Goal: Task Accomplishment & Management: Manage account settings

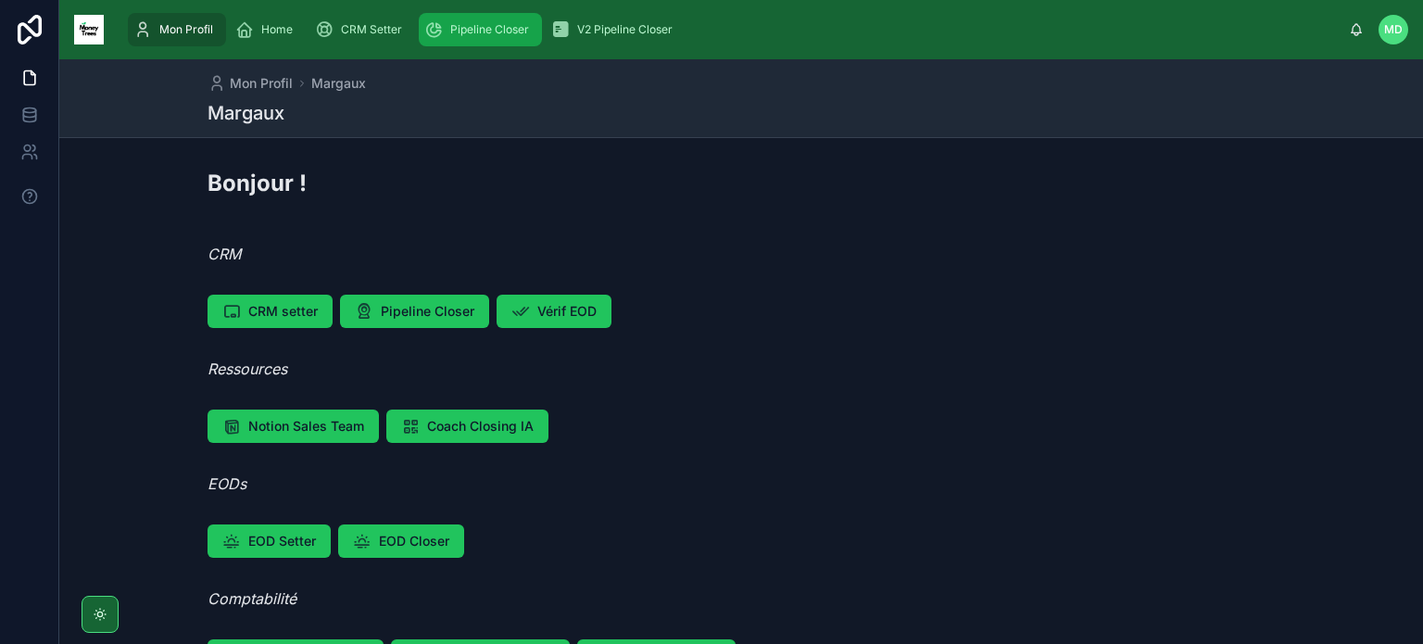
click at [483, 17] on div "Pipeline Closer" at bounding box center [480, 30] width 112 height 30
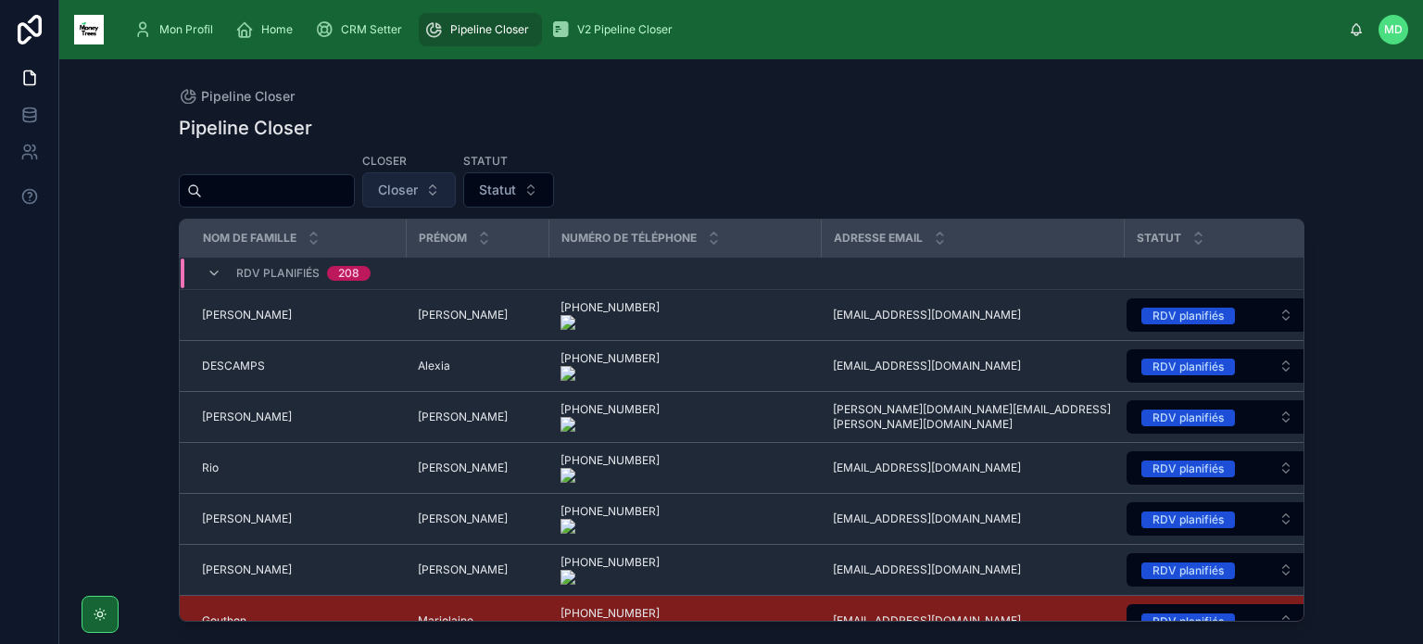
click at [456, 193] on button "Closer" at bounding box center [409, 189] width 94 height 35
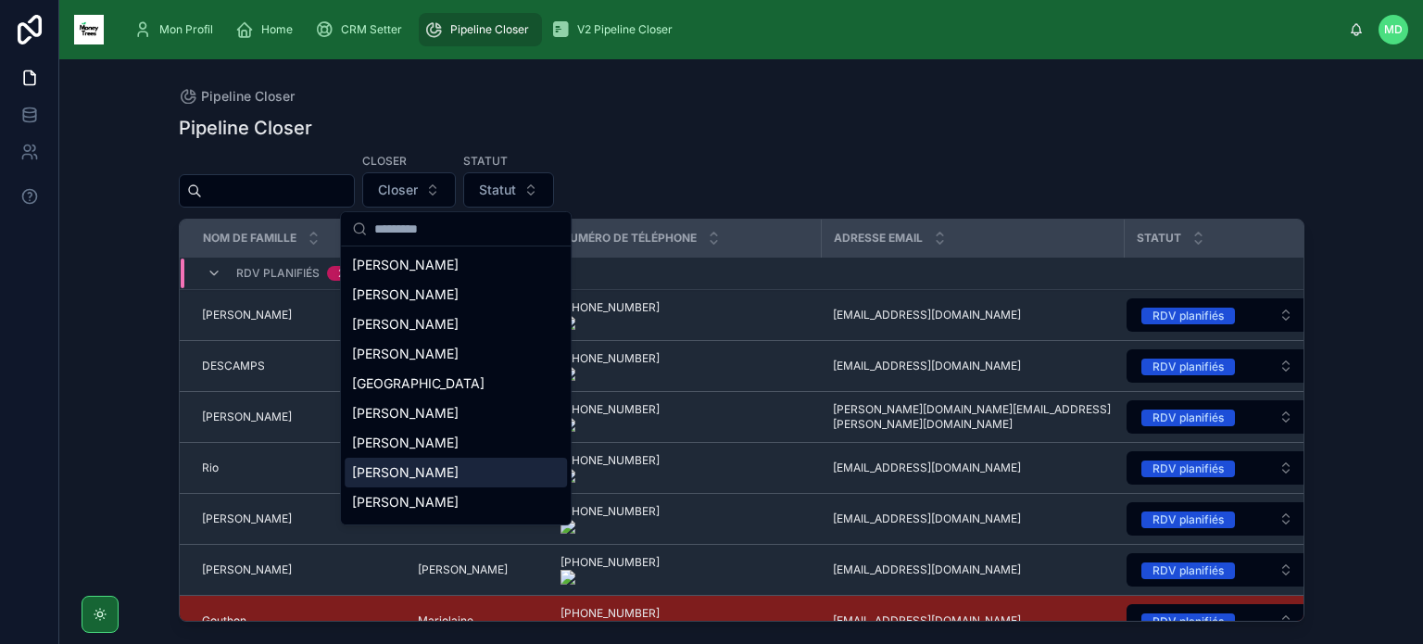
click at [465, 477] on div "[PERSON_NAME]" at bounding box center [456, 473] width 222 height 30
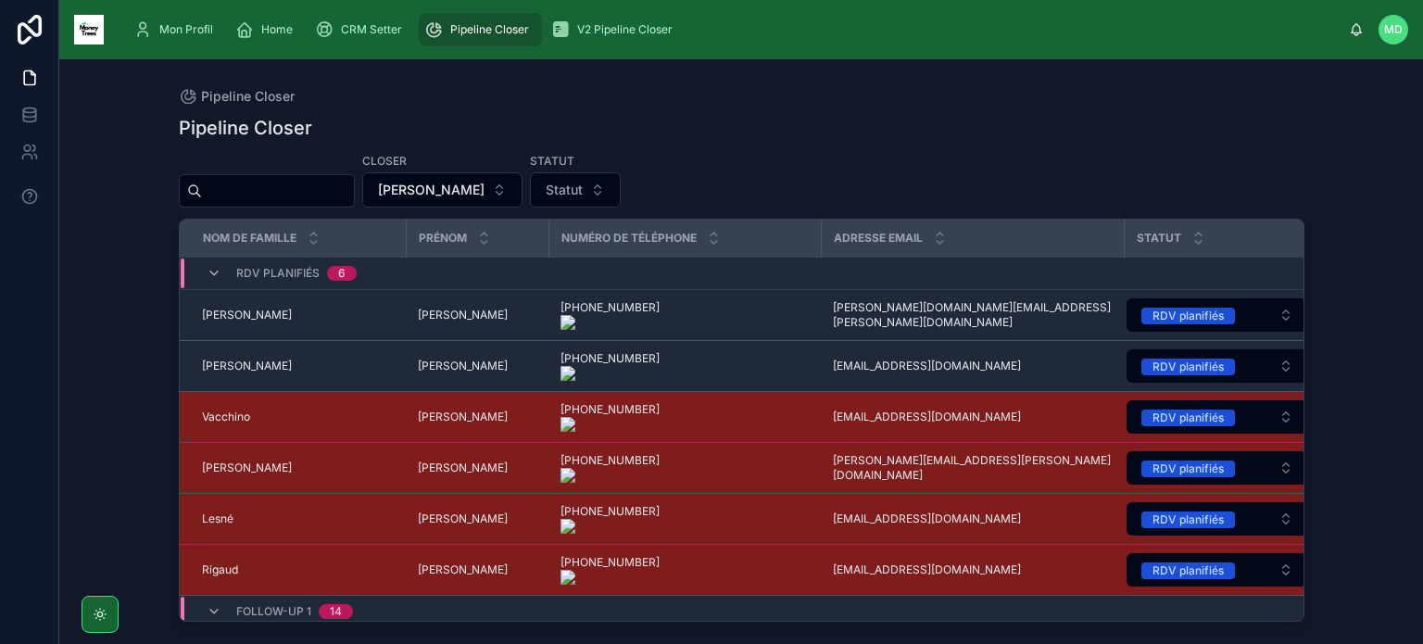
click at [288, 275] on span "RDV planifiés" at bounding box center [277, 273] width 83 height 15
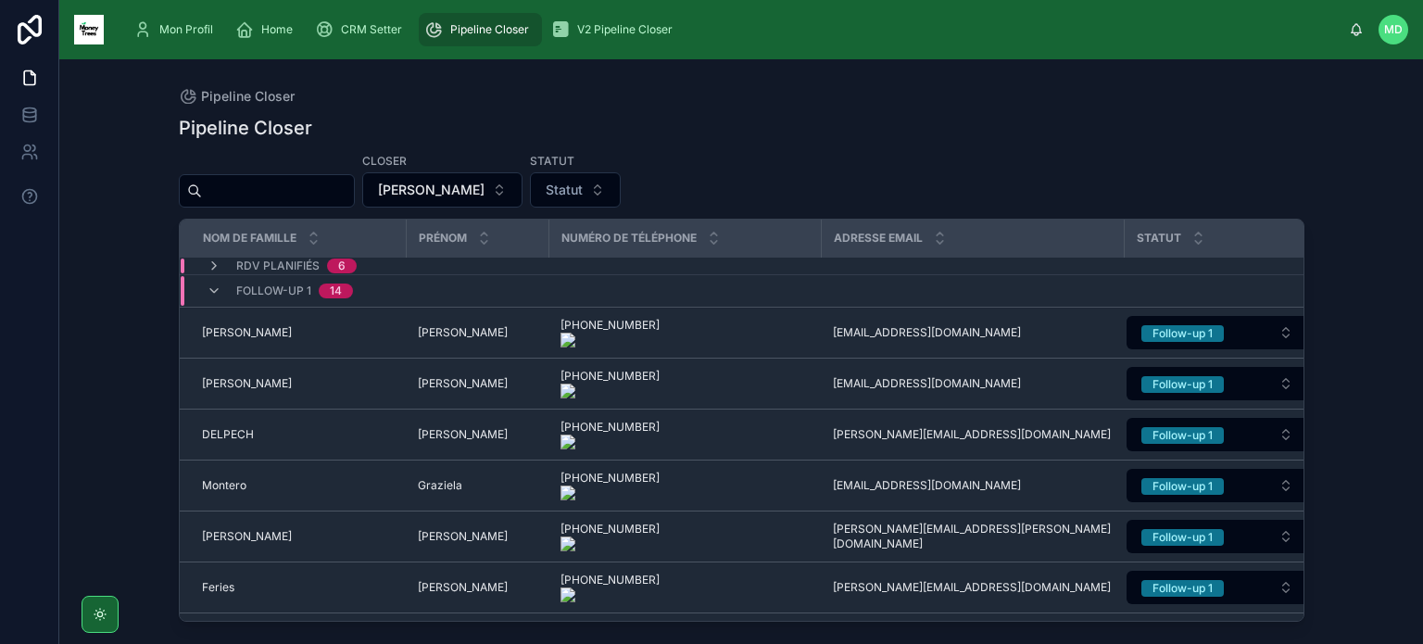
click at [295, 293] on span "Follow-up 1" at bounding box center [273, 290] width 75 height 15
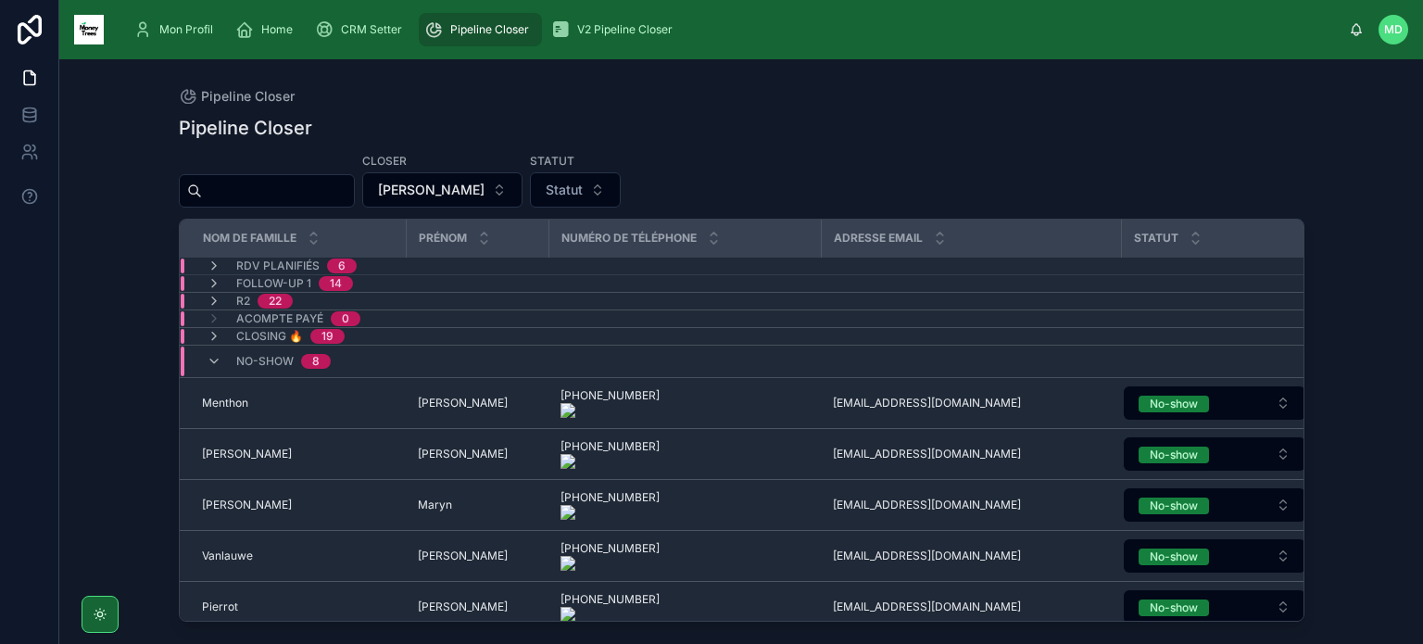
click at [354, 355] on div "No-show 8" at bounding box center [501, 361] width 640 height 30
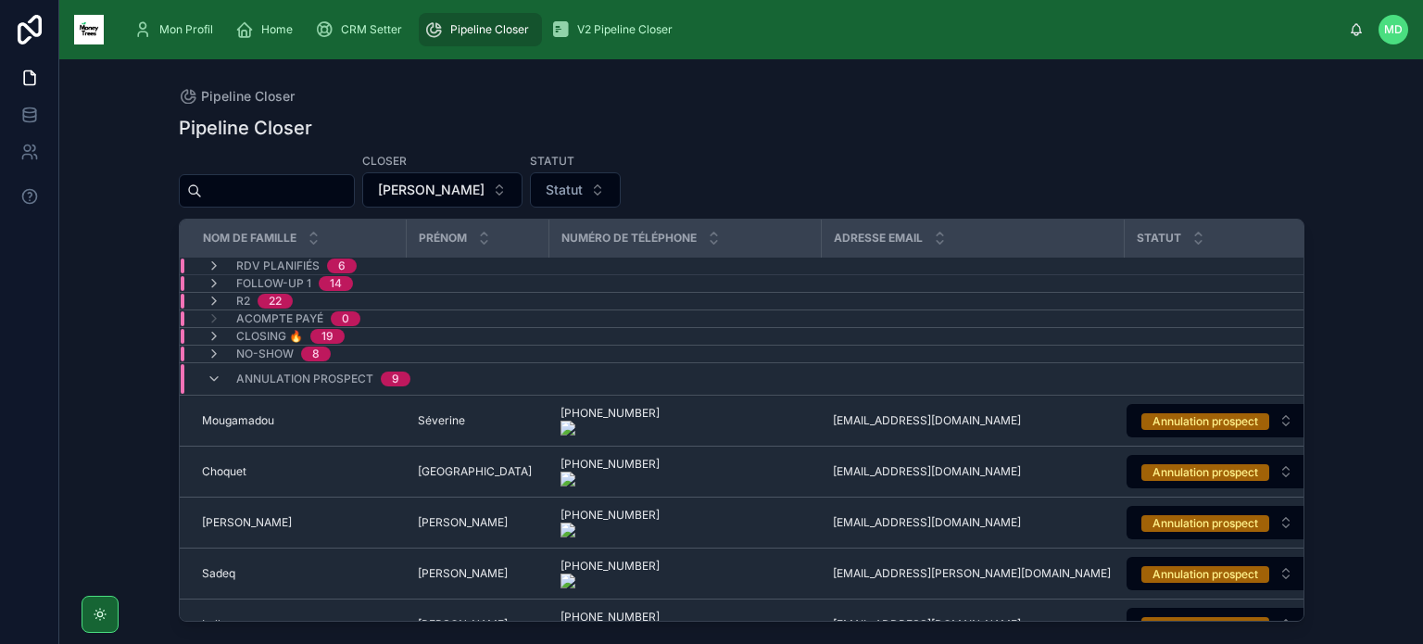
click at [368, 377] on span "Annulation prospect" at bounding box center [304, 378] width 137 height 15
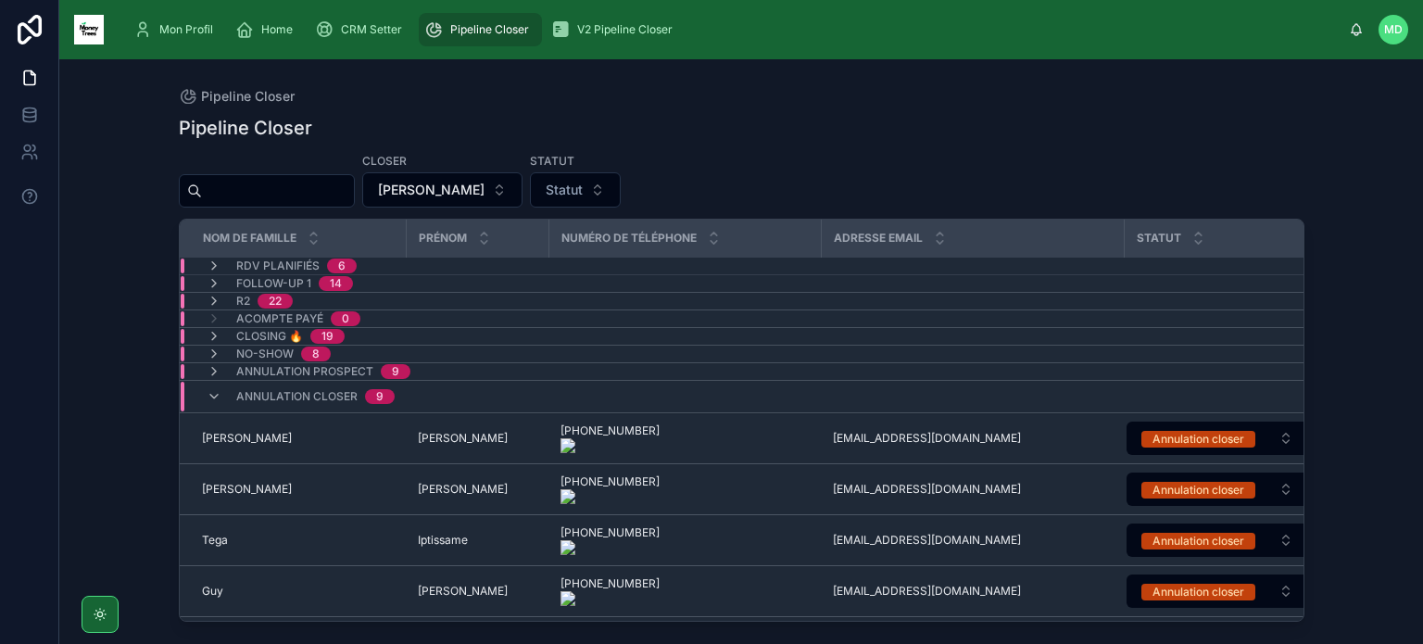
click at [341, 396] on span "Annulation closer" at bounding box center [296, 396] width 121 height 15
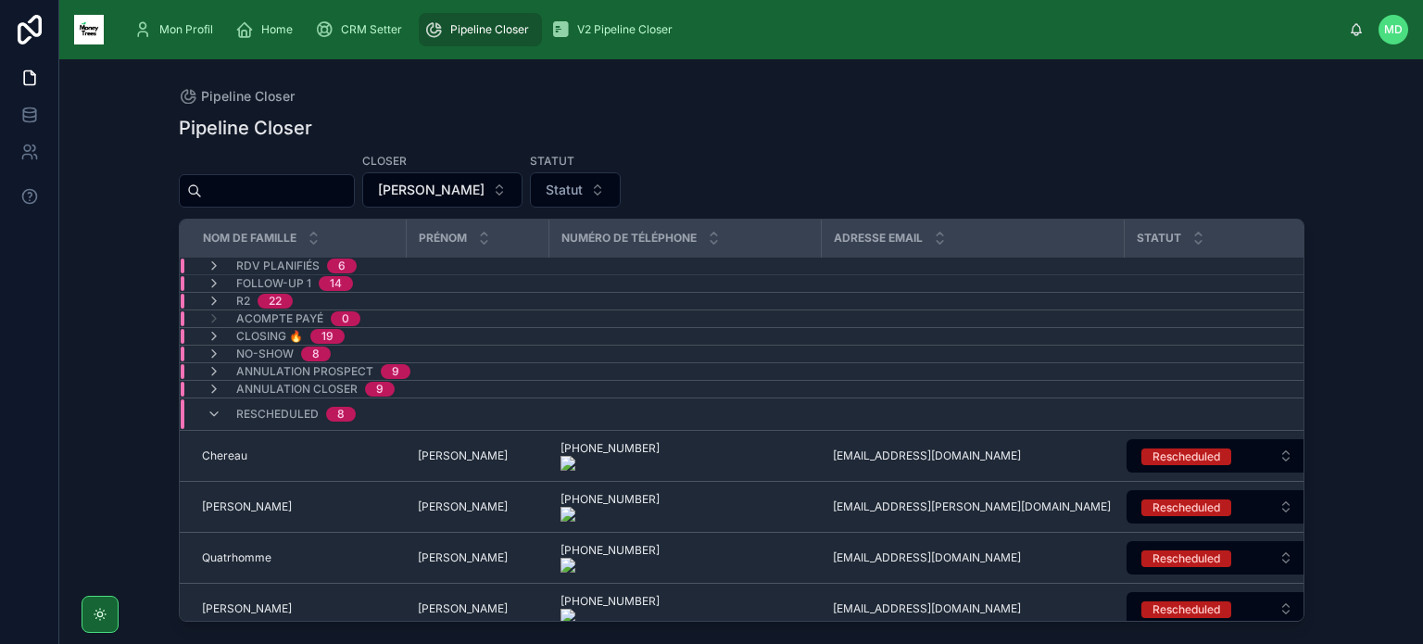
click at [300, 412] on span "Rescheduled" at bounding box center [277, 414] width 82 height 15
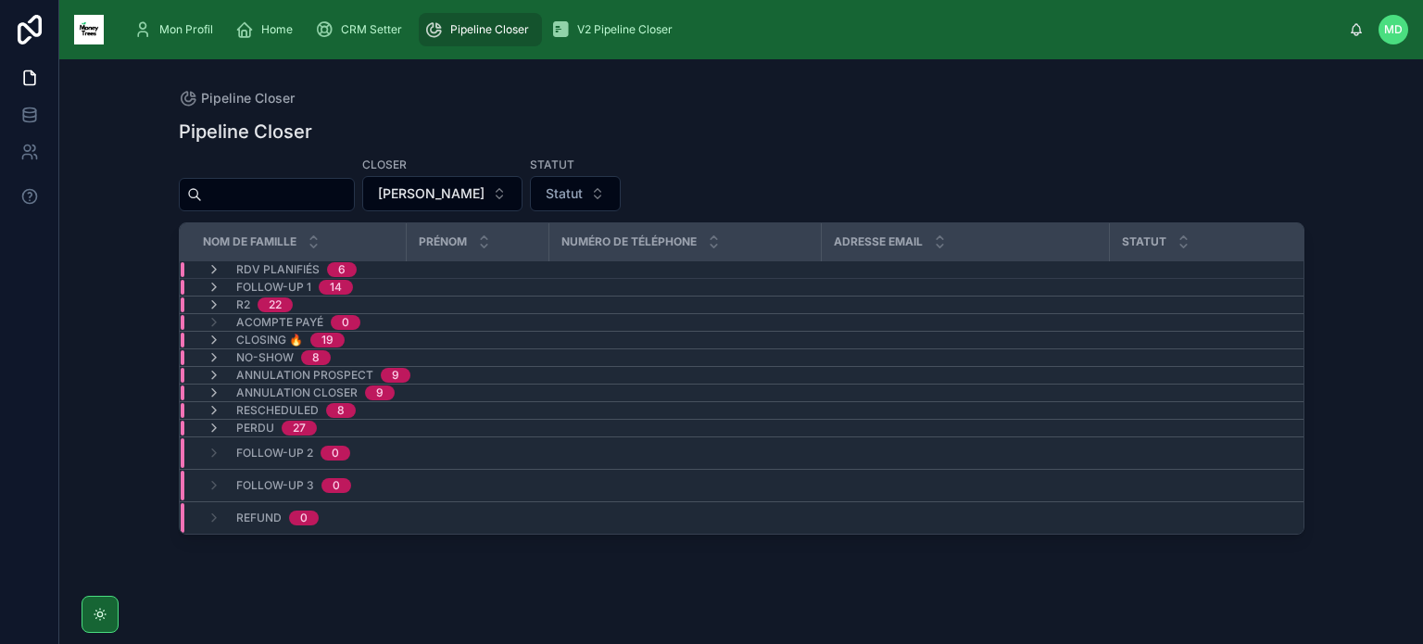
click at [368, 425] on div "Perdu 27" at bounding box center [501, 427] width 640 height 15
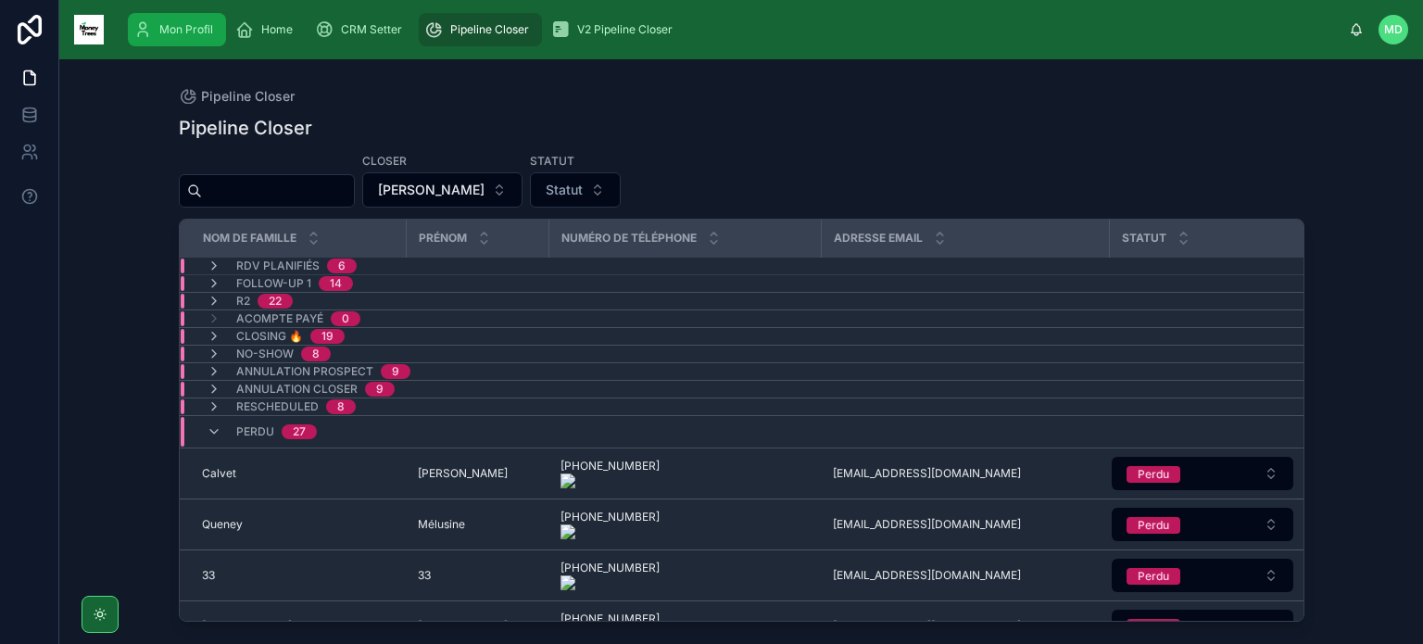
click at [172, 15] on div "Mon Profil" at bounding box center [176, 30] width 87 height 30
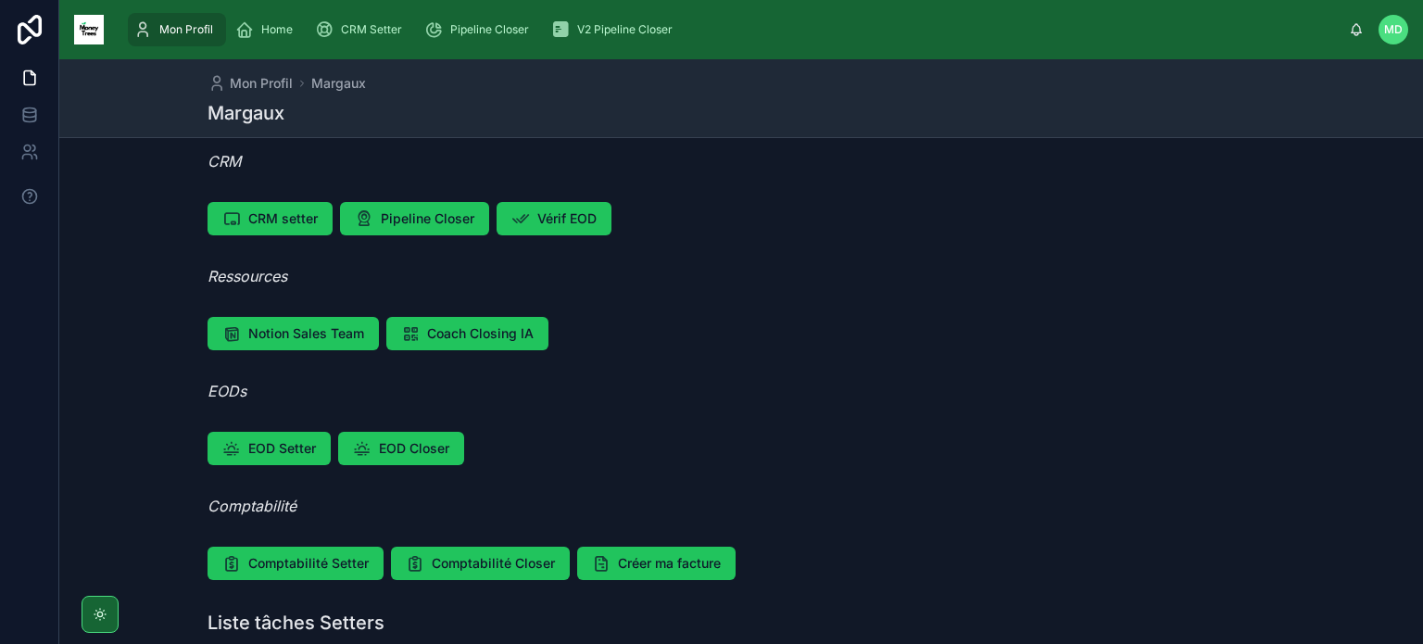
scroll to position [94, 0]
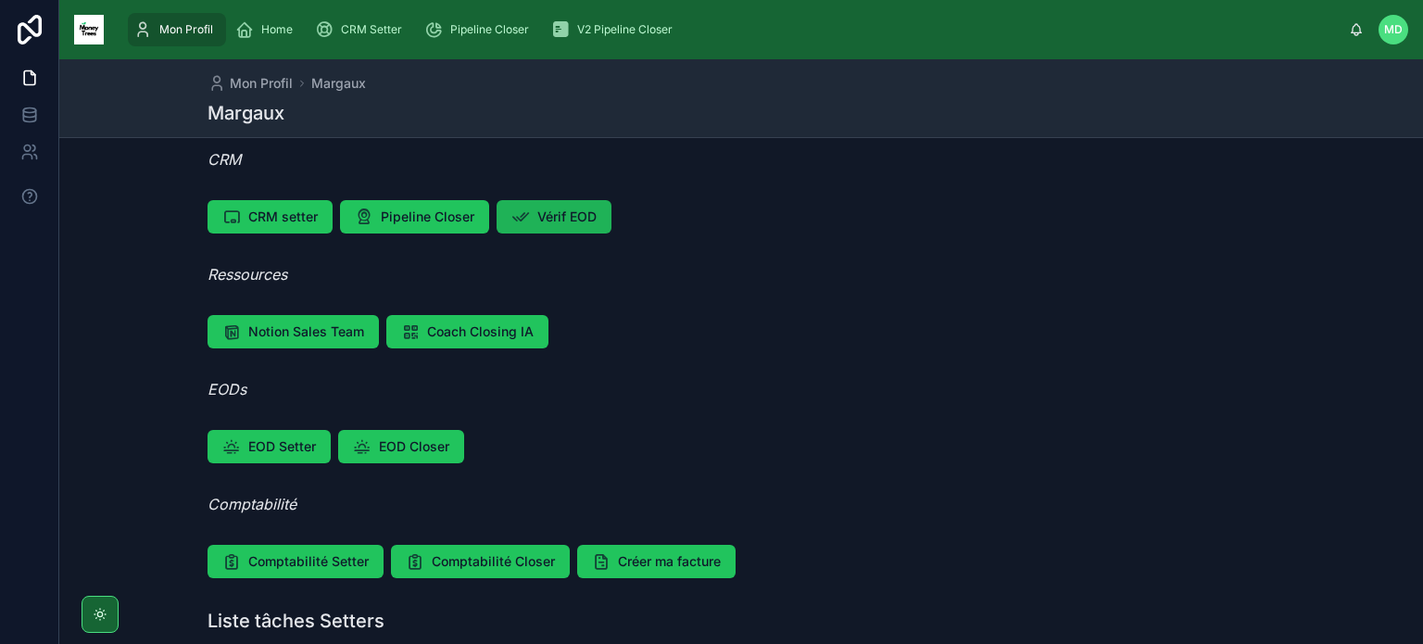
click at [558, 225] on span "Vérif EOD" at bounding box center [566, 216] width 59 height 19
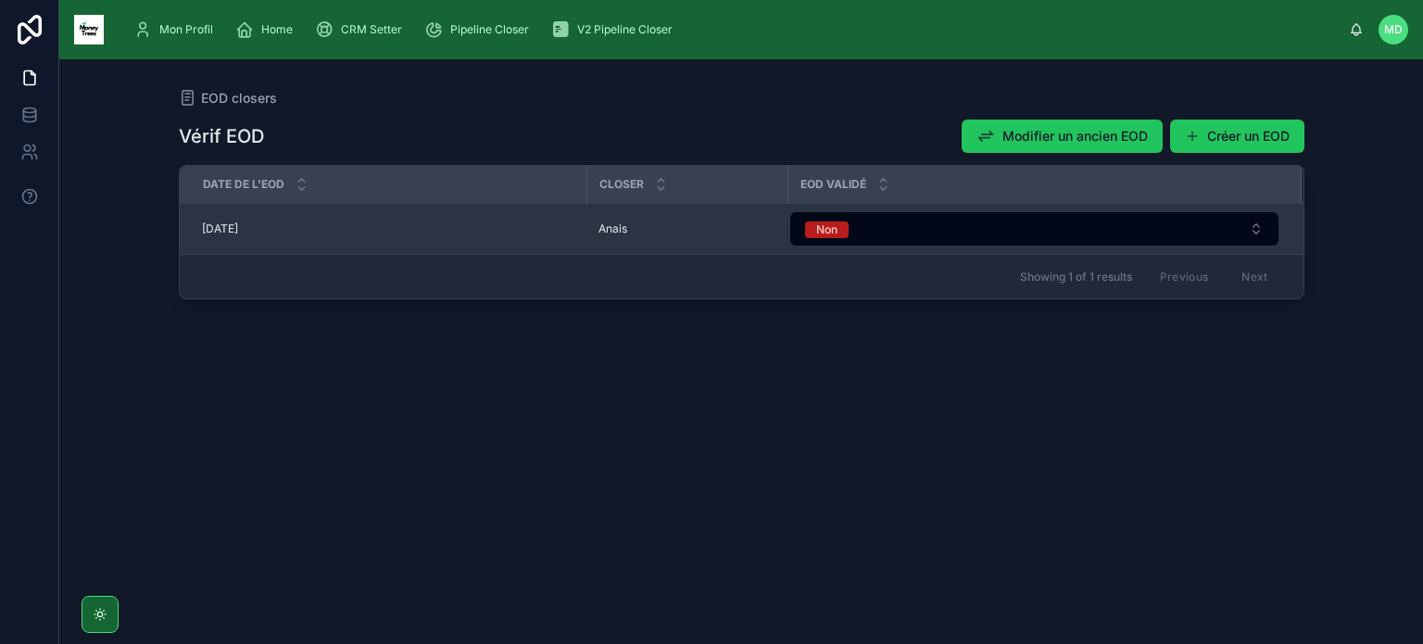
click at [460, 225] on div "[DATE] [DATE]" at bounding box center [389, 228] width 374 height 15
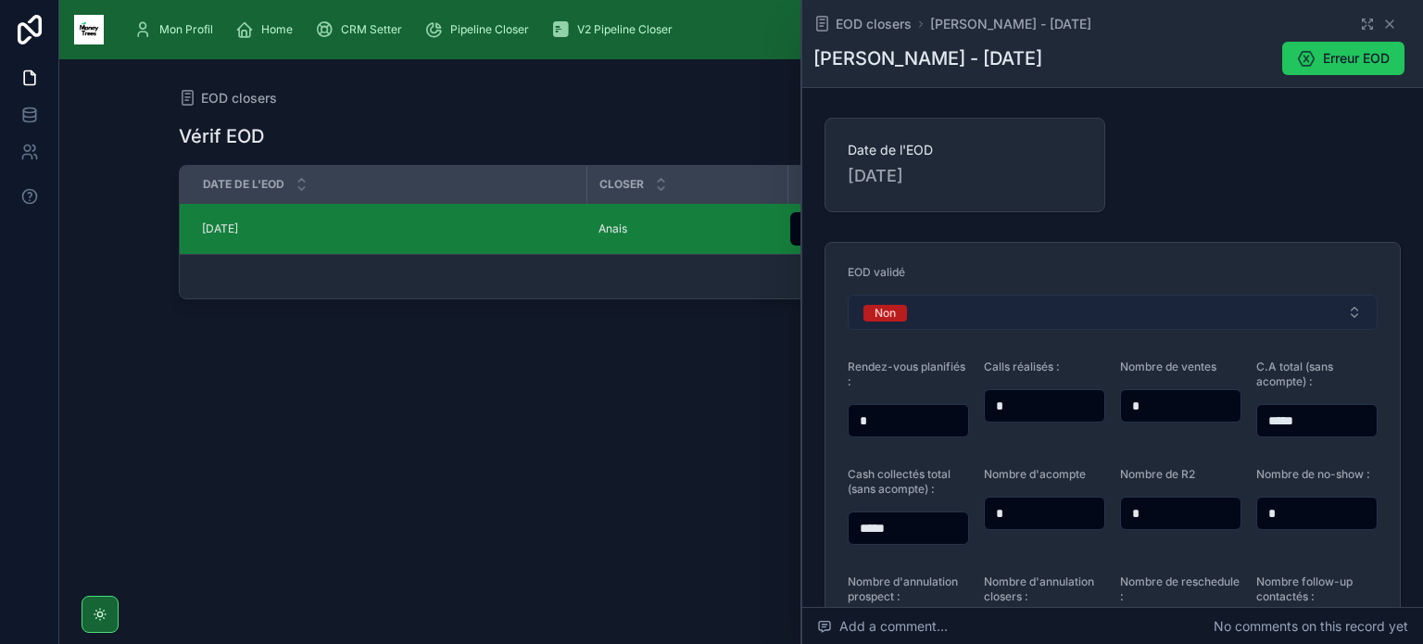
scroll to position [300, 0]
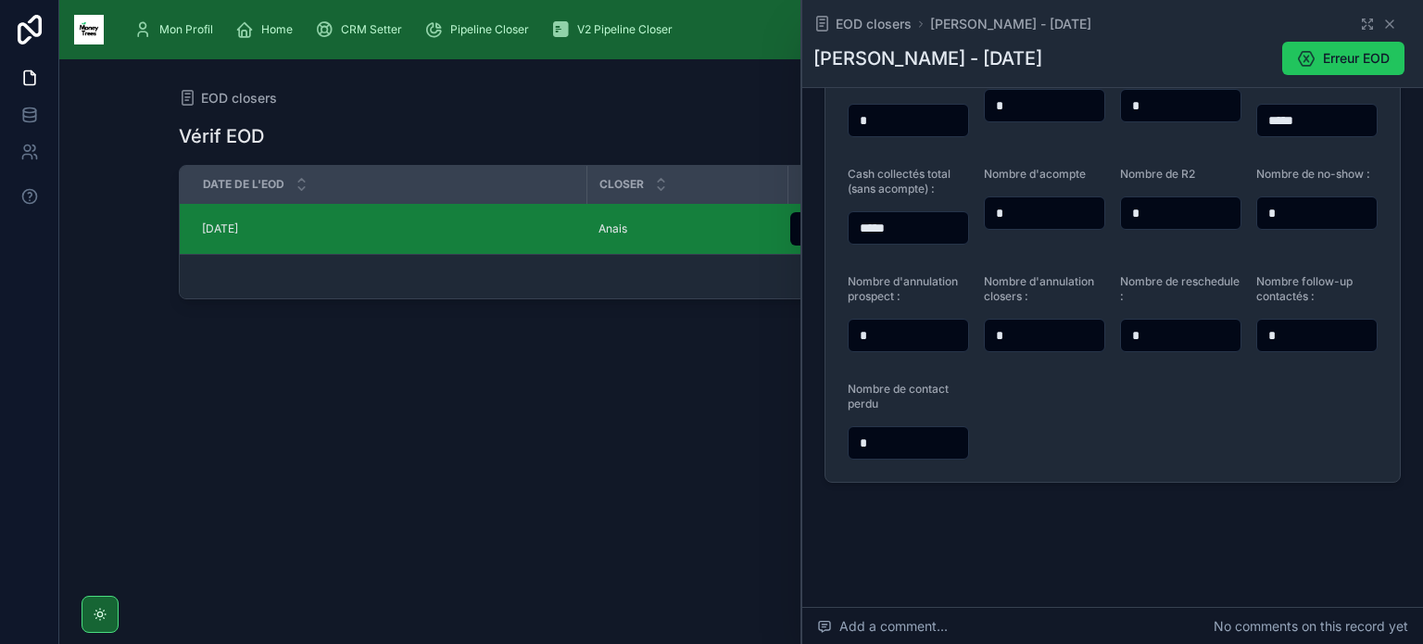
click at [934, 442] on input "*" at bounding box center [907, 443] width 119 height 26
click at [757, 345] on div "Vérif EOD Modifier un ancien EOD Créer un EOD Date de l'EOD Closer EOD validé […" at bounding box center [741, 364] width 1125 height 514
click at [1385, 21] on icon at bounding box center [1388, 23] width 7 height 7
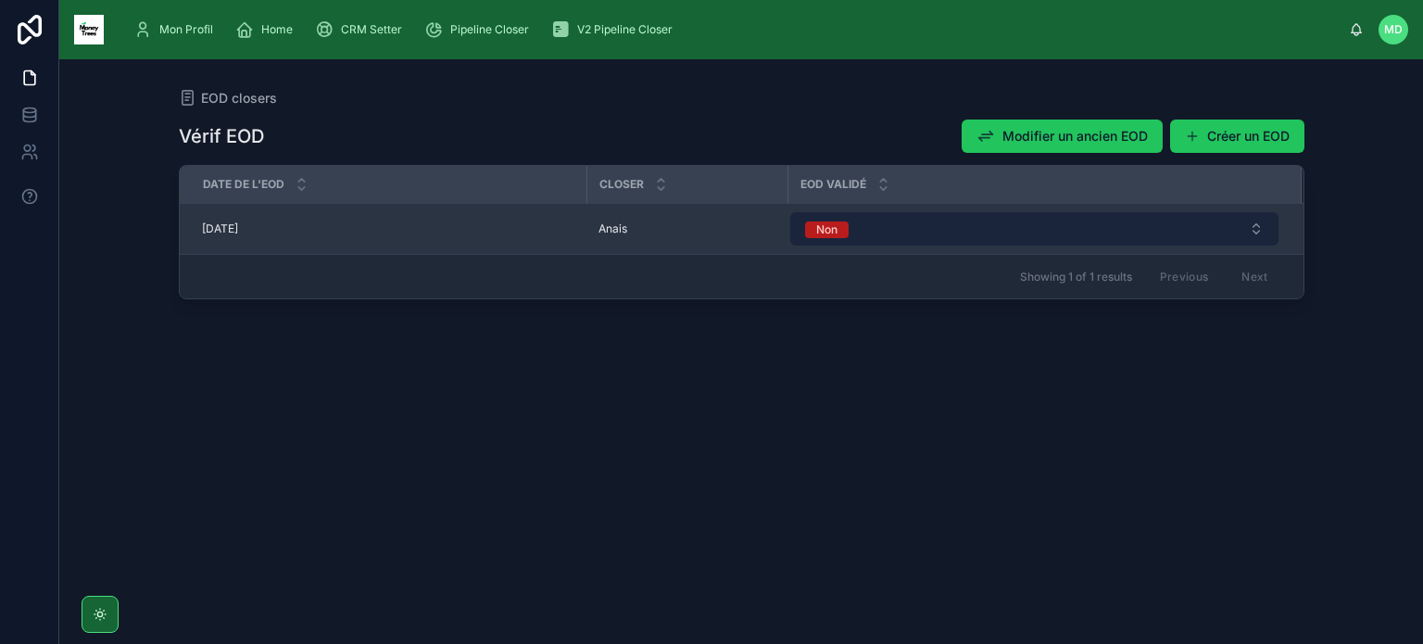
click at [964, 214] on button "Non" at bounding box center [1034, 228] width 488 height 33
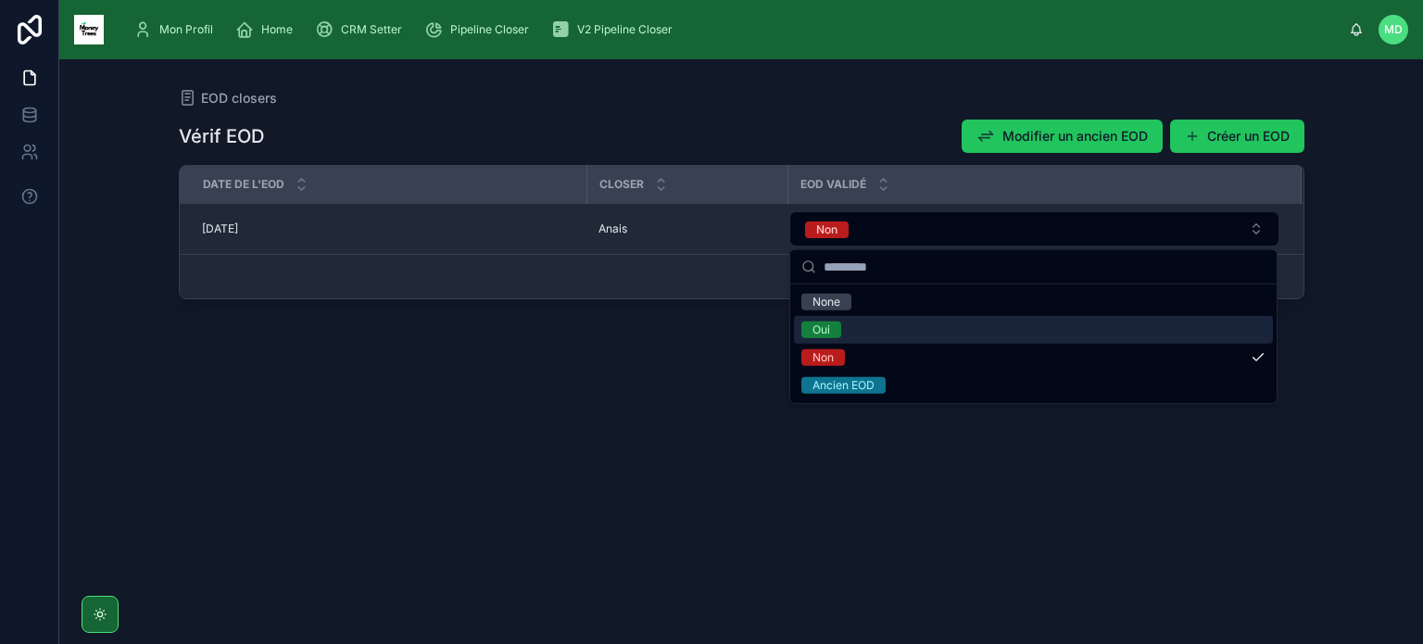
click at [912, 337] on div "Oui" at bounding box center [1033, 330] width 479 height 28
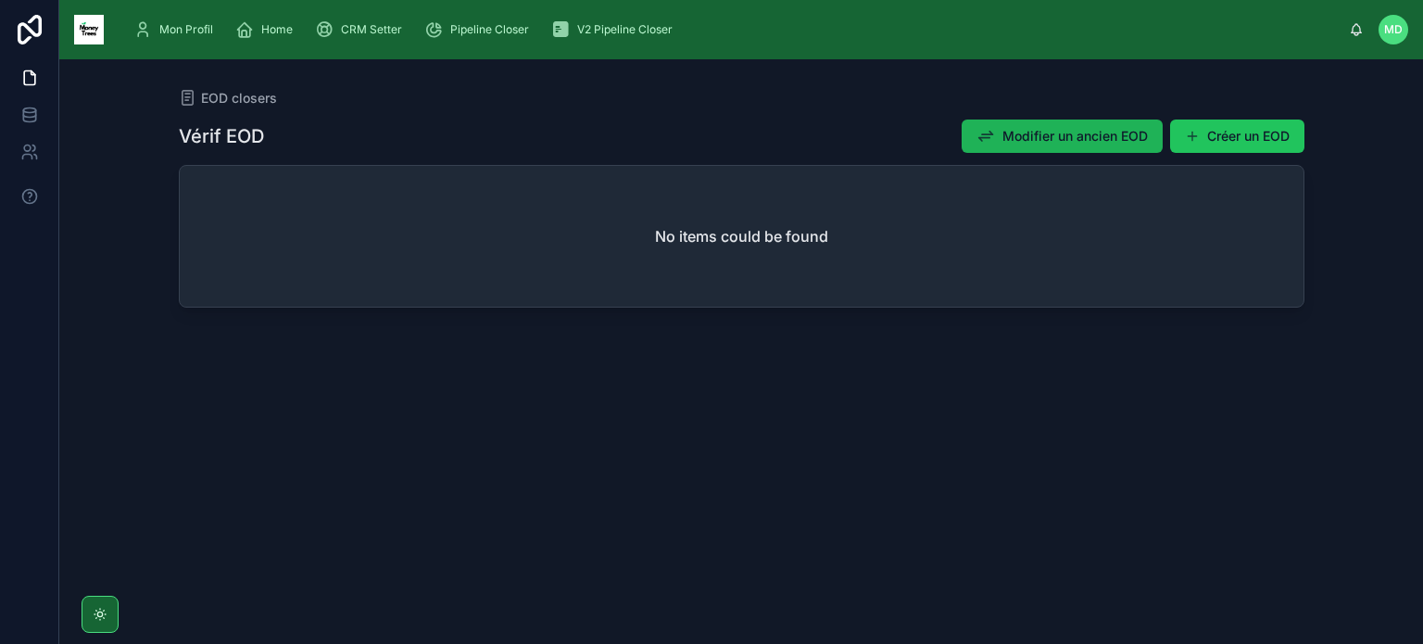
click at [1092, 138] on span "Modifier un ancien EOD" at bounding box center [1074, 136] width 145 height 19
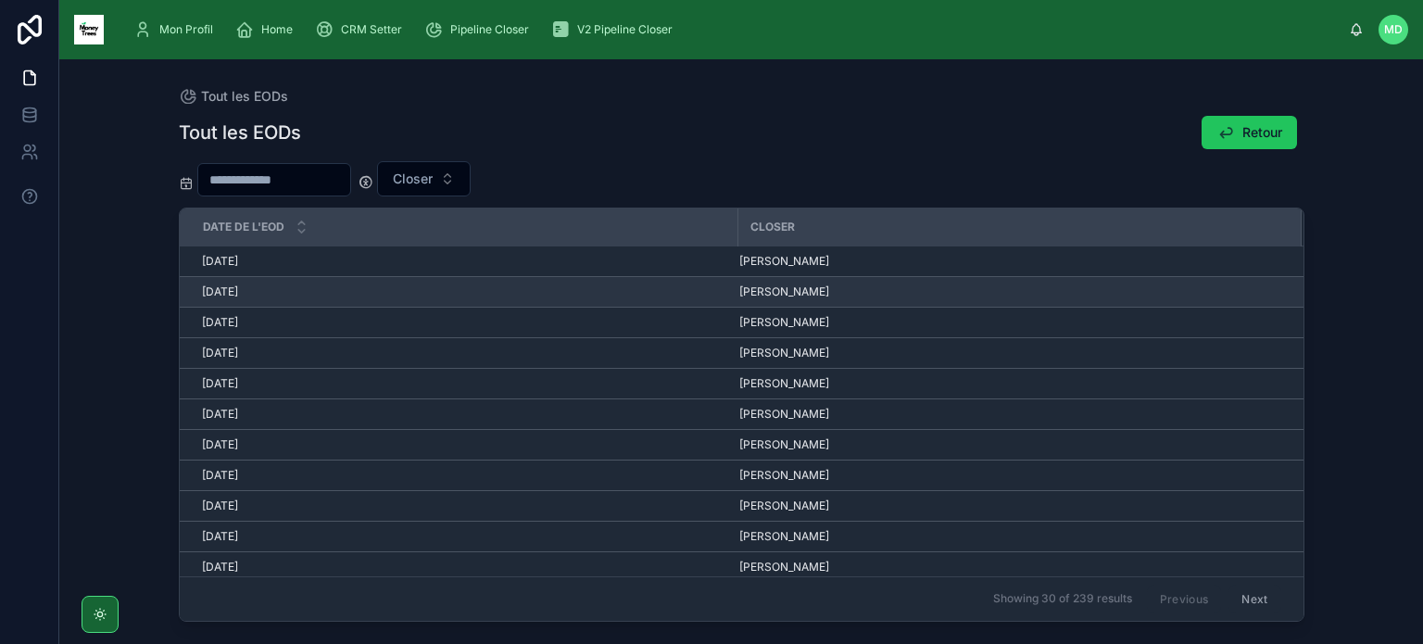
click at [781, 295] on span "[PERSON_NAME]" at bounding box center [784, 291] width 90 height 15
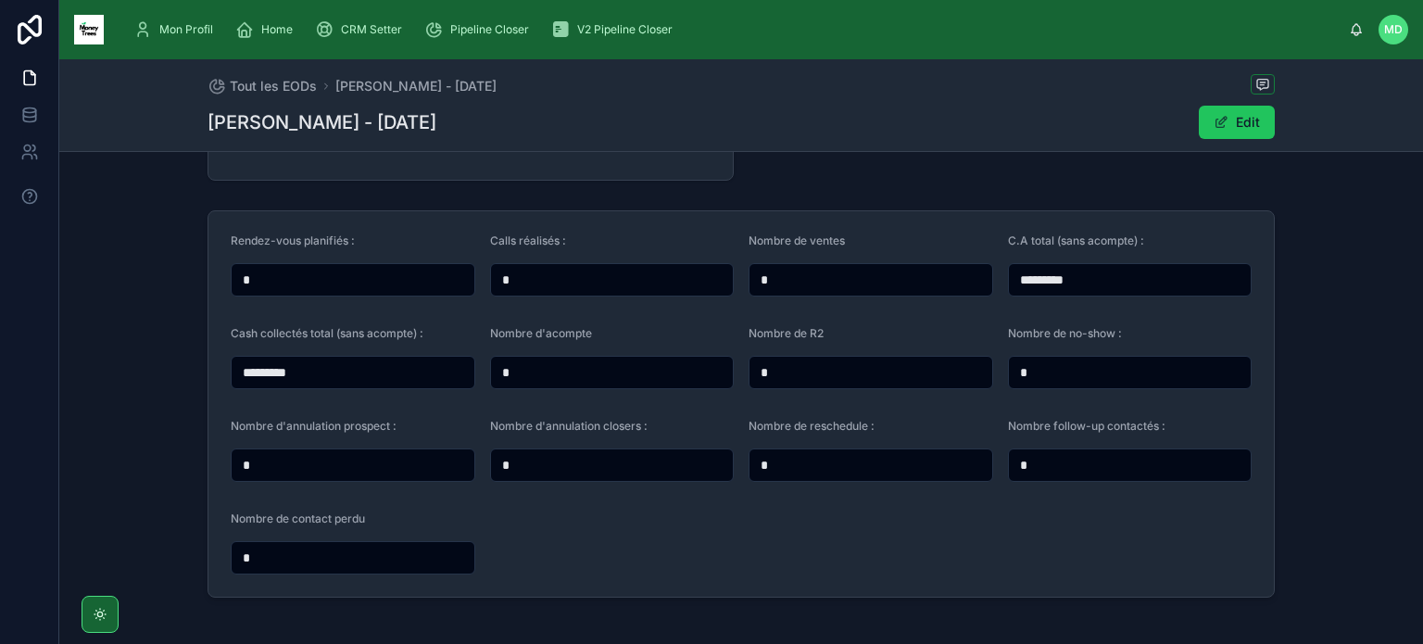
scroll to position [100, 0]
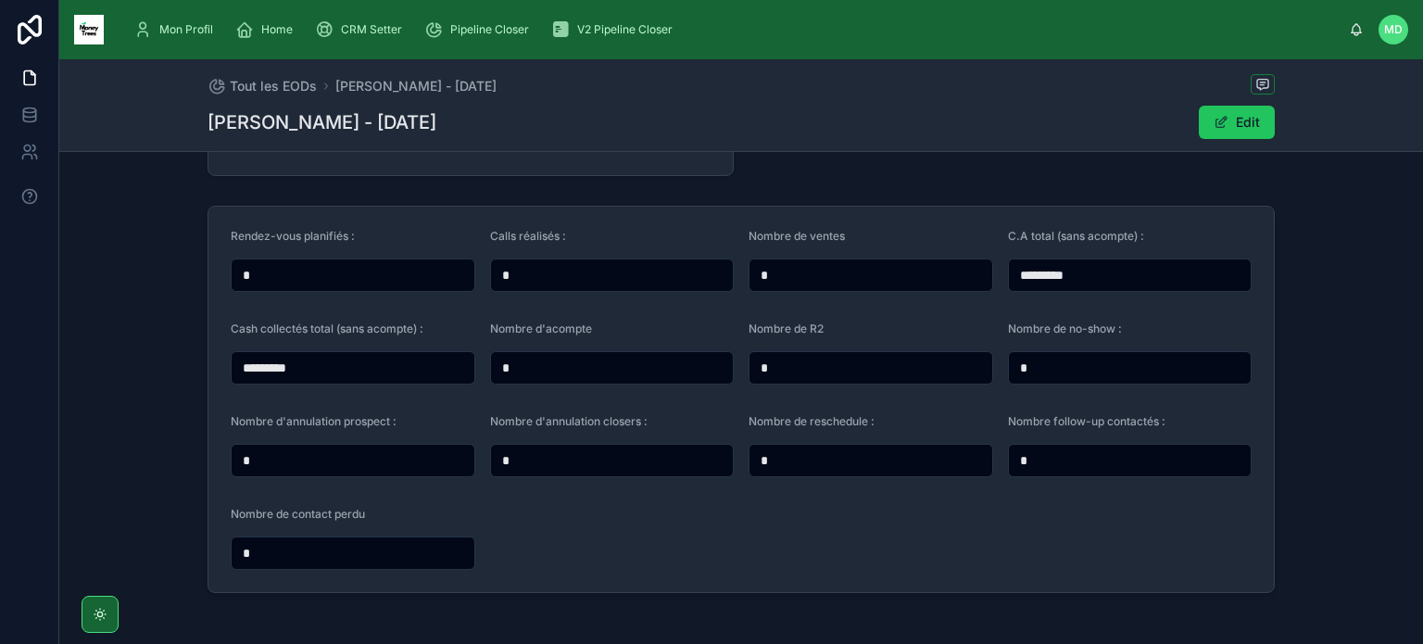
click at [1126, 366] on input "*" at bounding box center [1130, 368] width 243 height 26
type input "*"
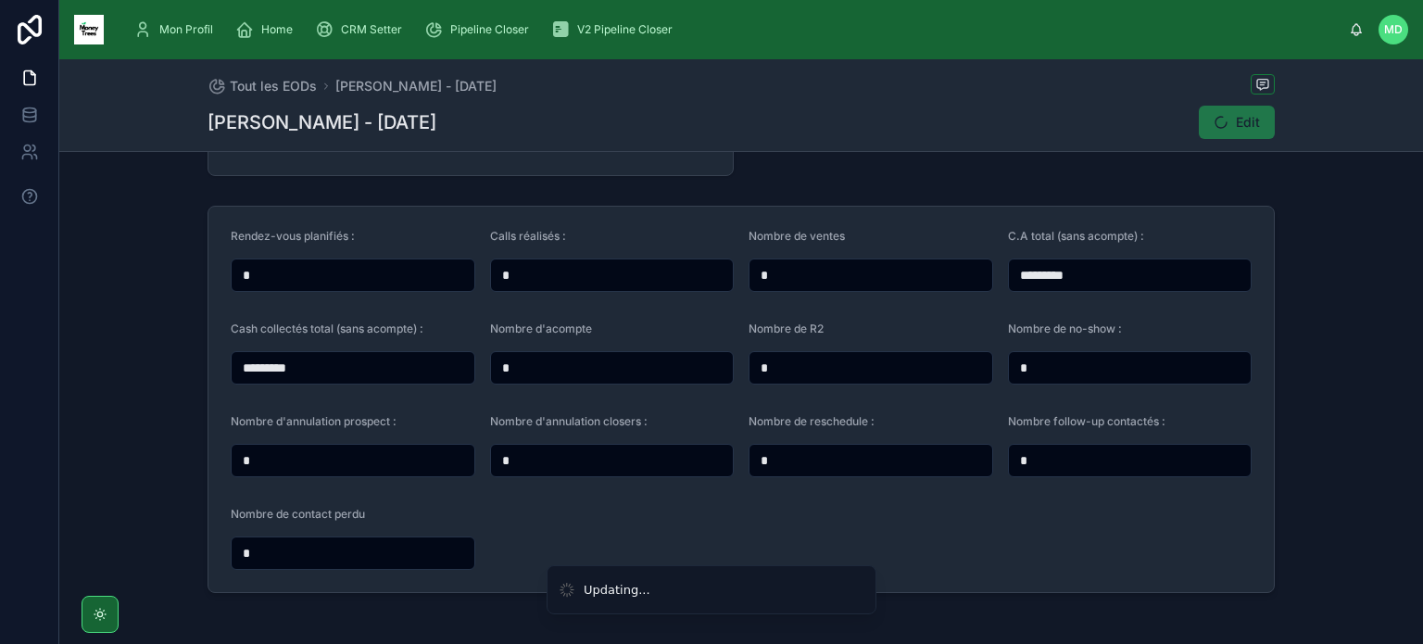
click at [860, 453] on input "*" at bounding box center [870, 460] width 243 height 26
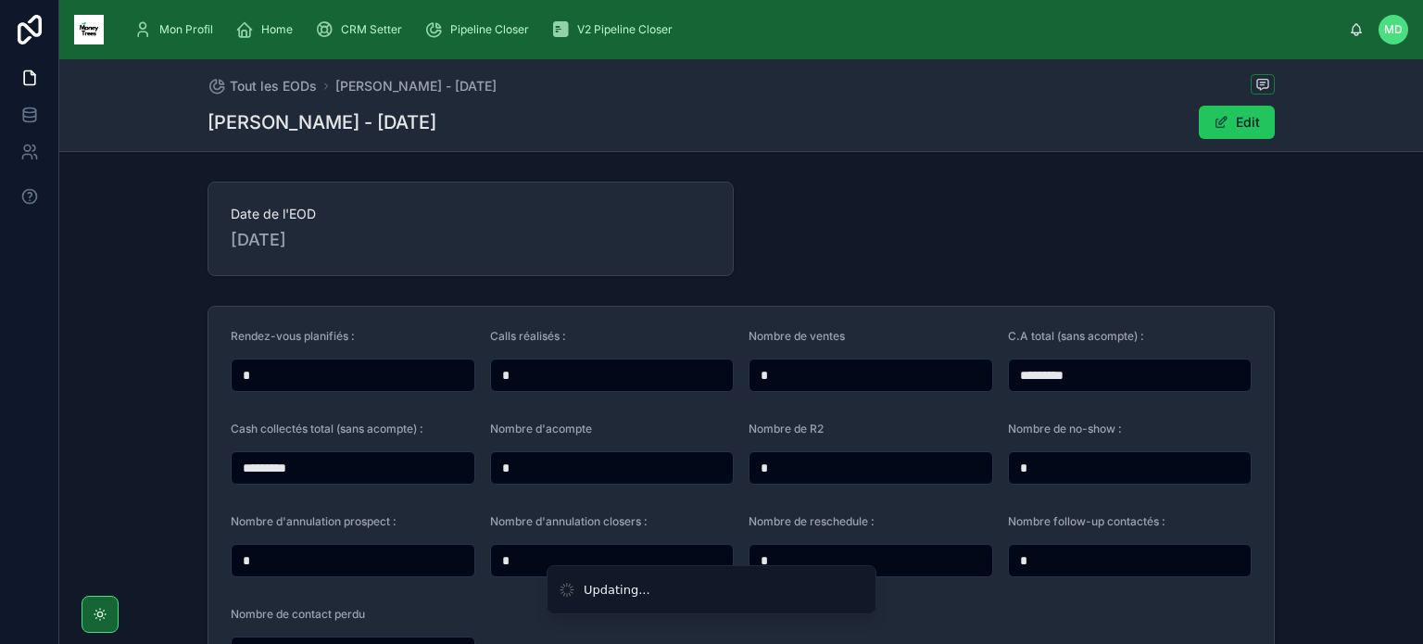
scroll to position [0, 0]
type input "*"
click at [1242, 124] on button "Edit" at bounding box center [1236, 122] width 76 height 33
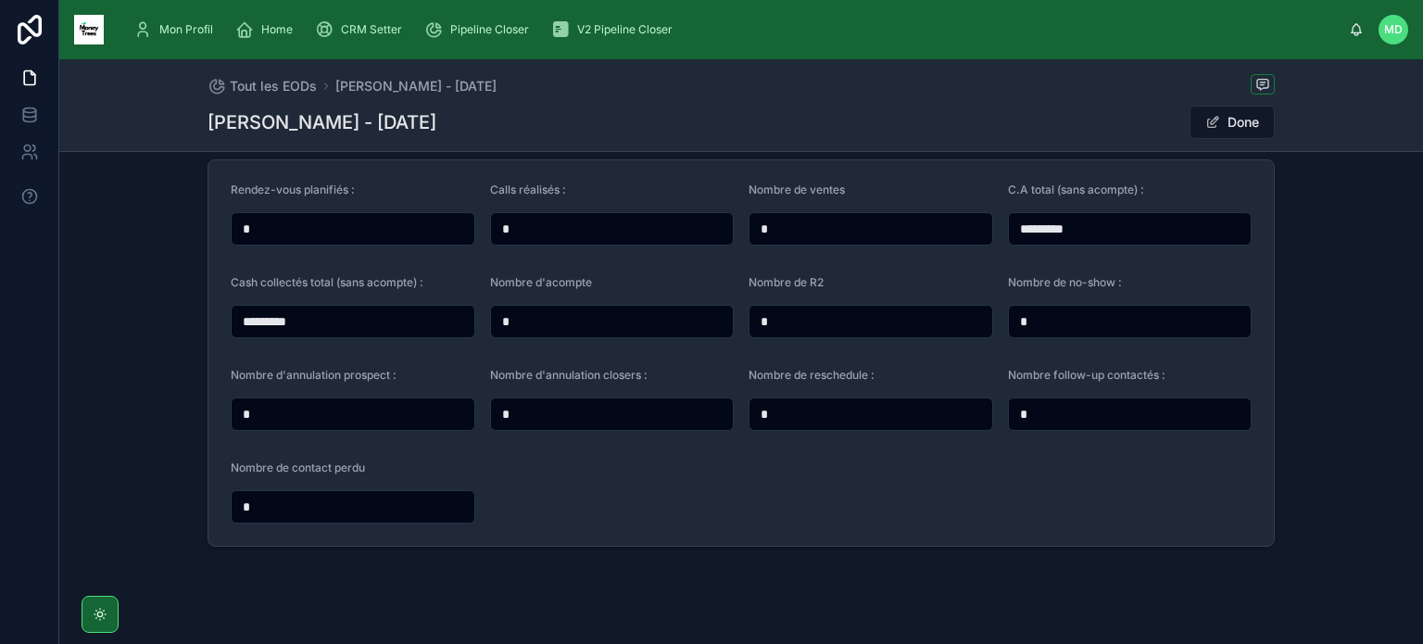
scroll to position [141, 0]
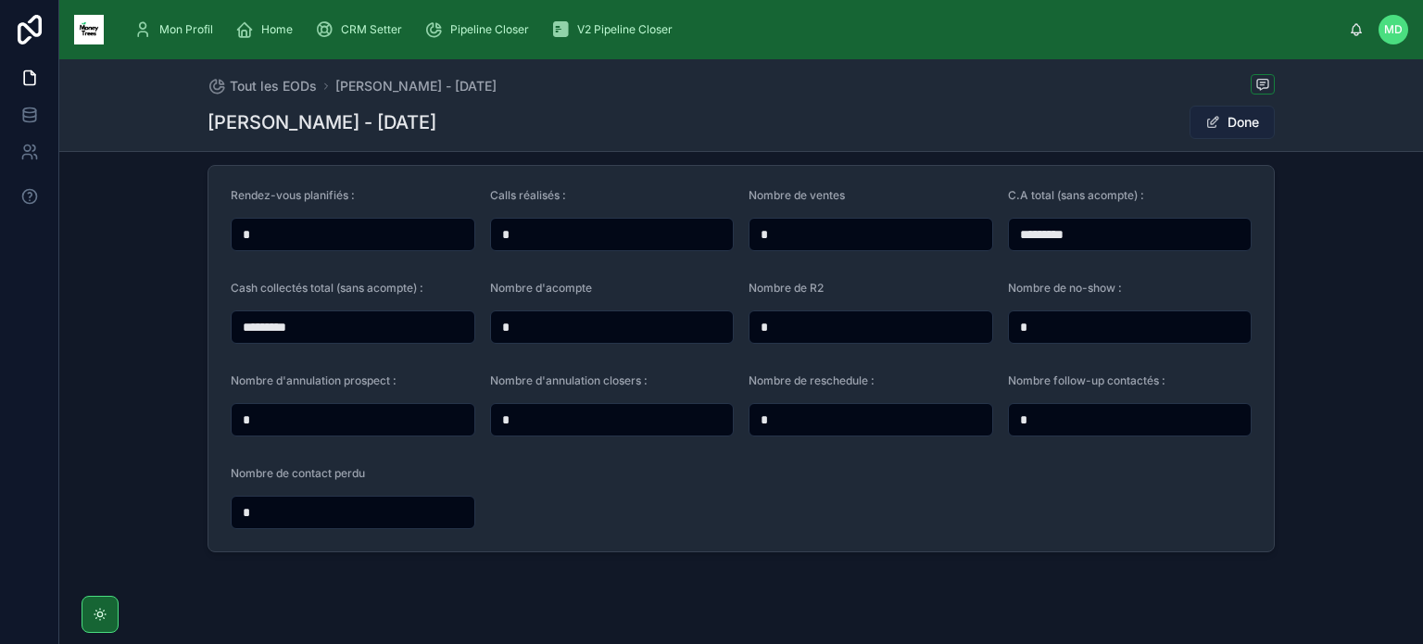
click at [1241, 132] on button "Done" at bounding box center [1231, 122] width 85 height 33
click at [268, 86] on span "Tout les EODs" at bounding box center [273, 86] width 87 height 19
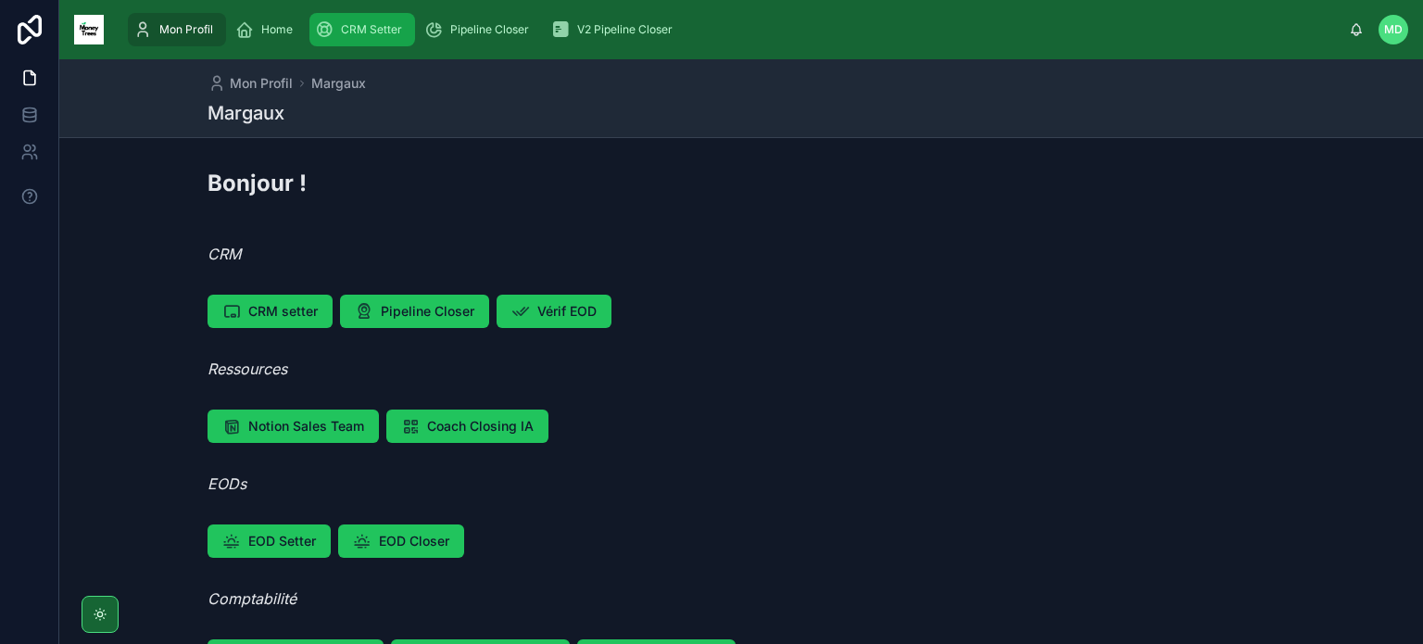
click at [354, 29] on span "CRM Setter" at bounding box center [371, 29] width 61 height 15
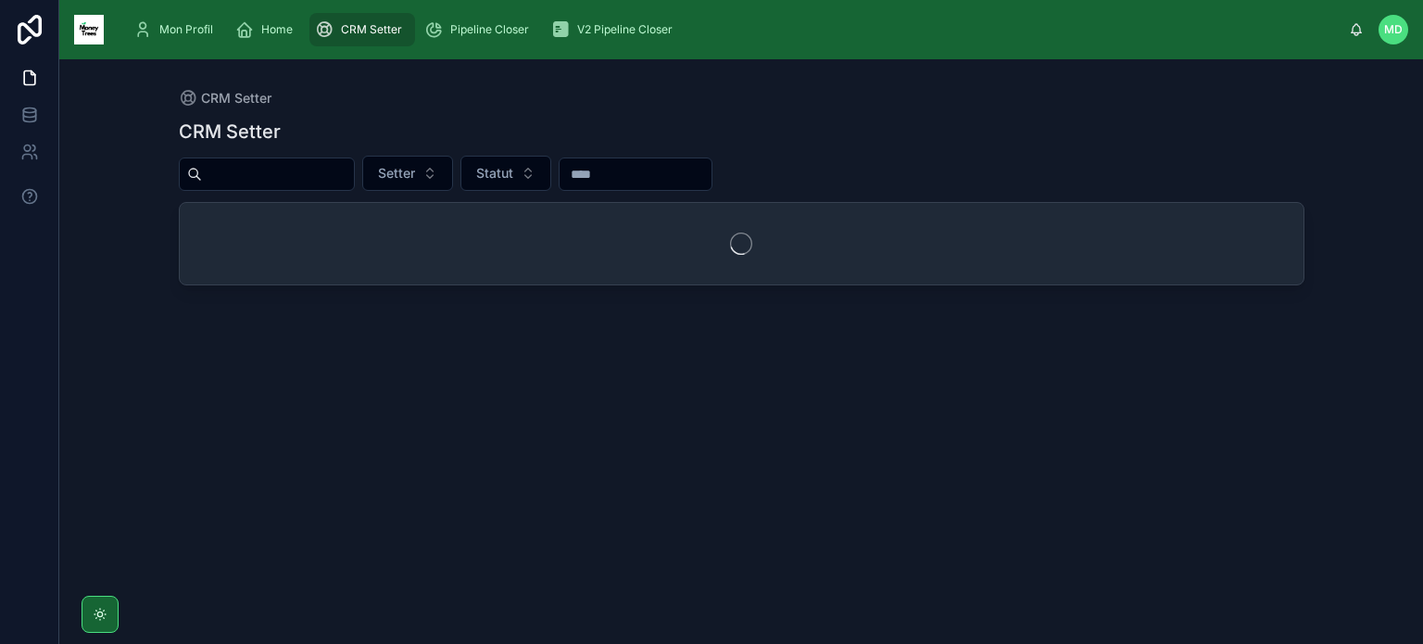
click at [337, 177] on input "text" at bounding box center [278, 174] width 152 height 26
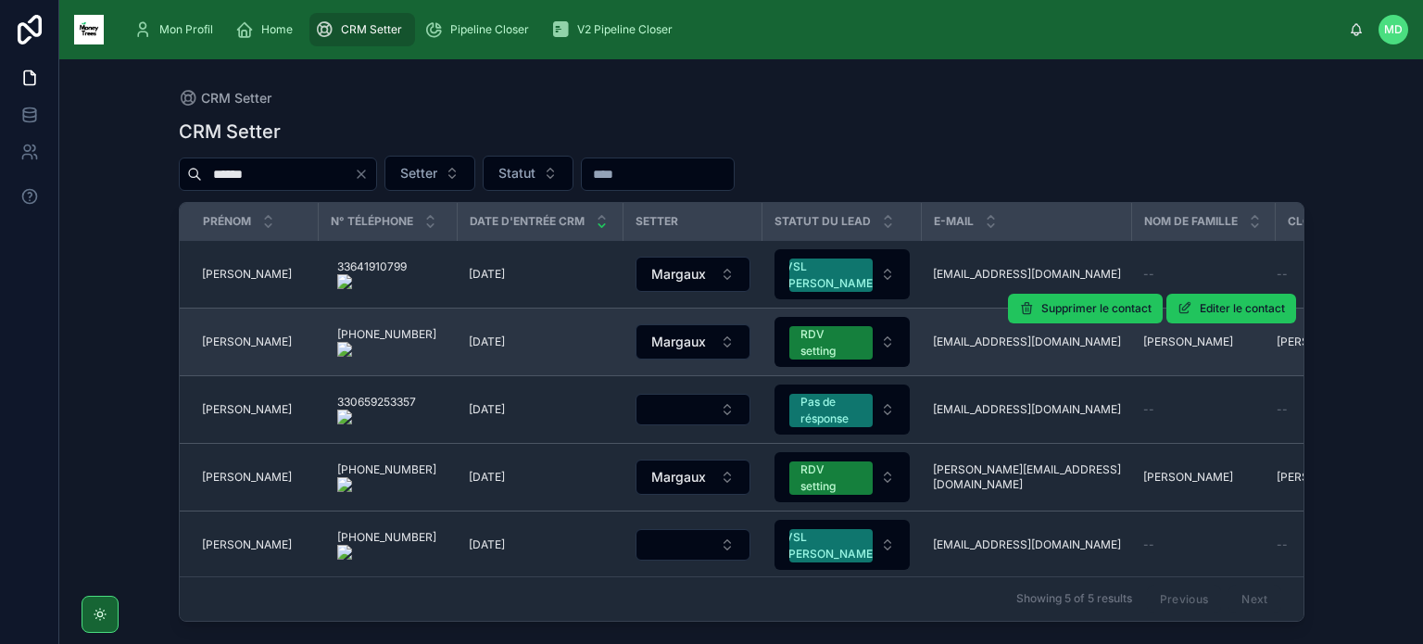
type input "******"
click at [217, 338] on span "[PERSON_NAME]" at bounding box center [247, 341] width 90 height 15
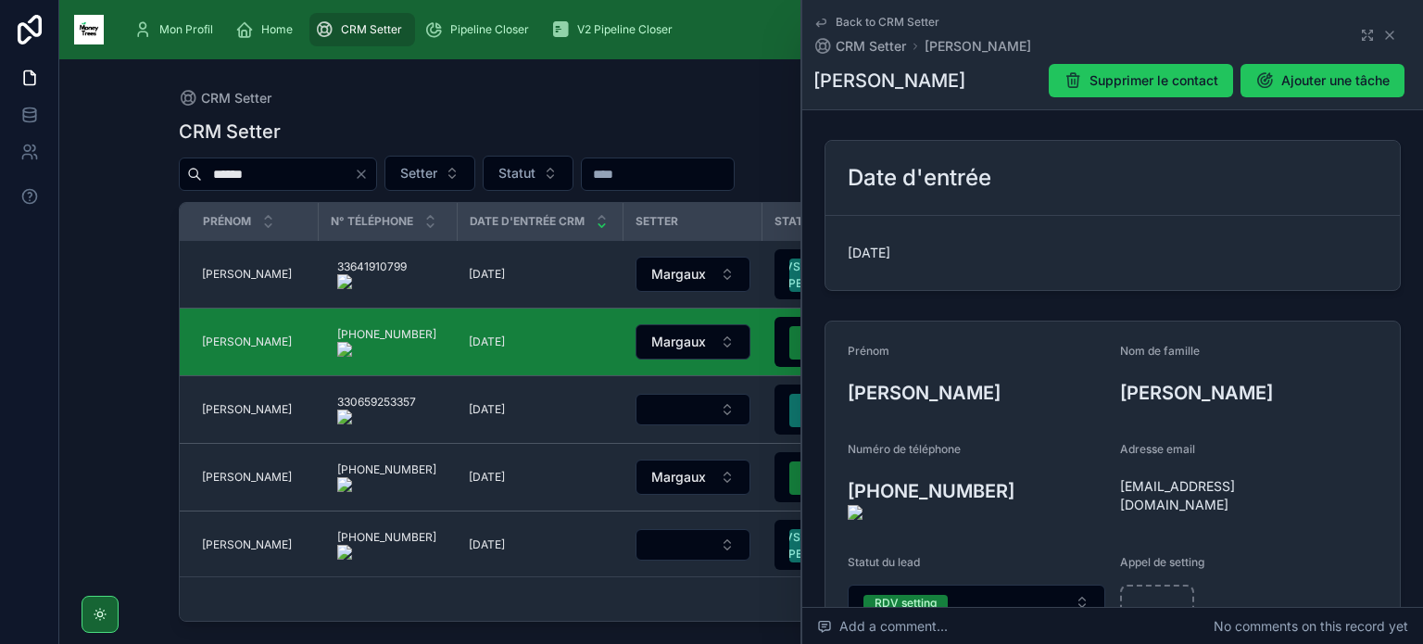
click at [642, 88] on div "CRM Setter CRM Setter ****** Setter Statut Prénom N° Téléphone Date d'entrée CR…" at bounding box center [741, 340] width 1185 height 562
click at [1388, 31] on div "Back to CRM Setter CRM Setter Sophie Richard-Quarjouane" at bounding box center [1112, 35] width 598 height 41
click at [1382, 34] on icon at bounding box center [1389, 35] width 15 height 15
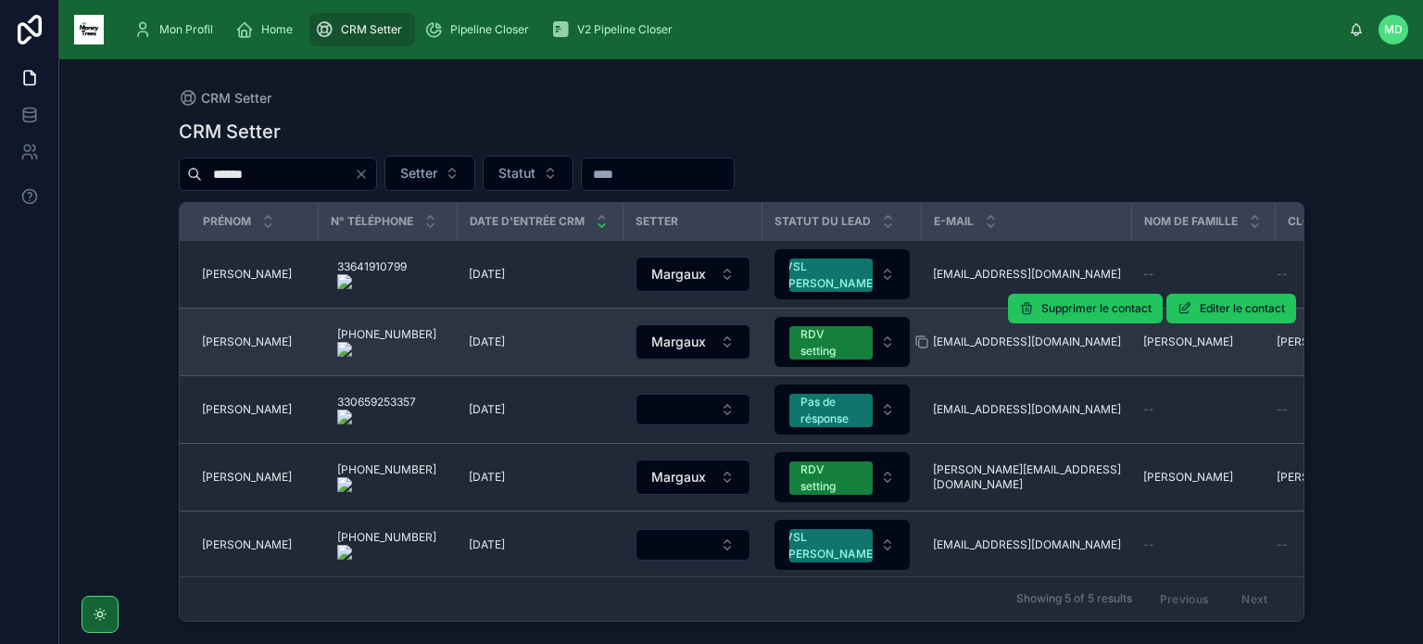
scroll to position [9, 0]
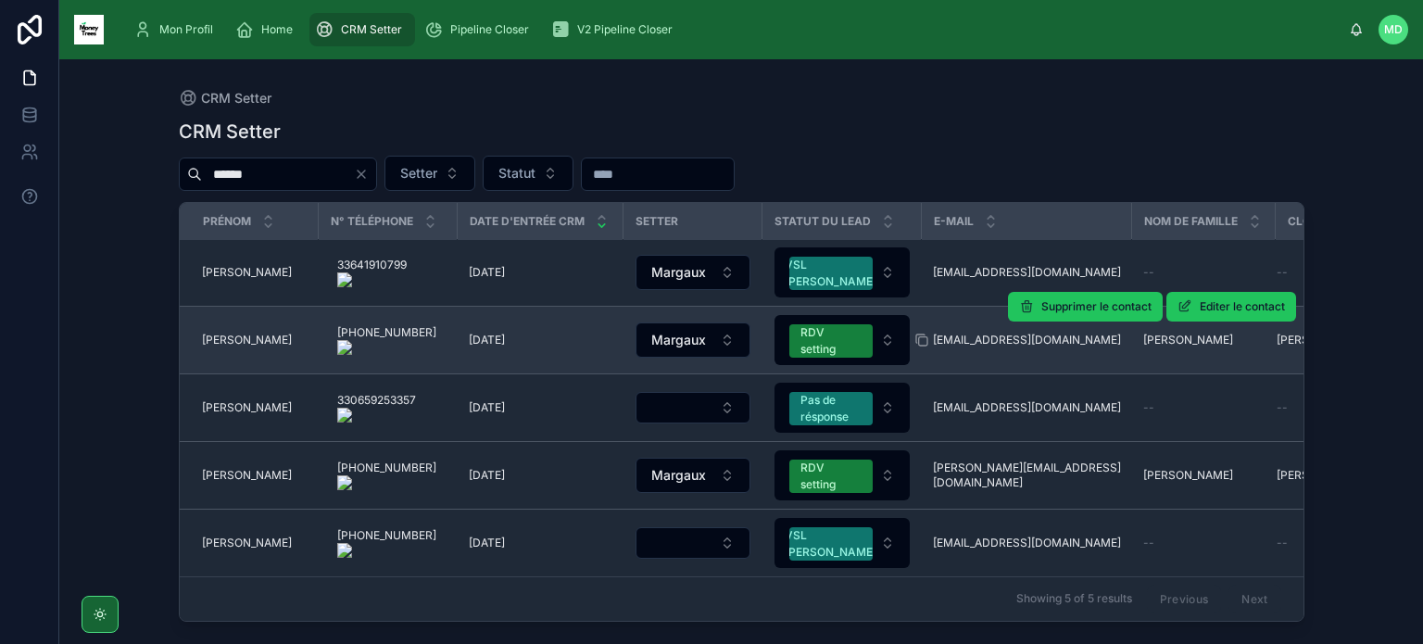
click at [997, 332] on span "sophia.richard.1996@gmail.com" at bounding box center [1027, 339] width 188 height 15
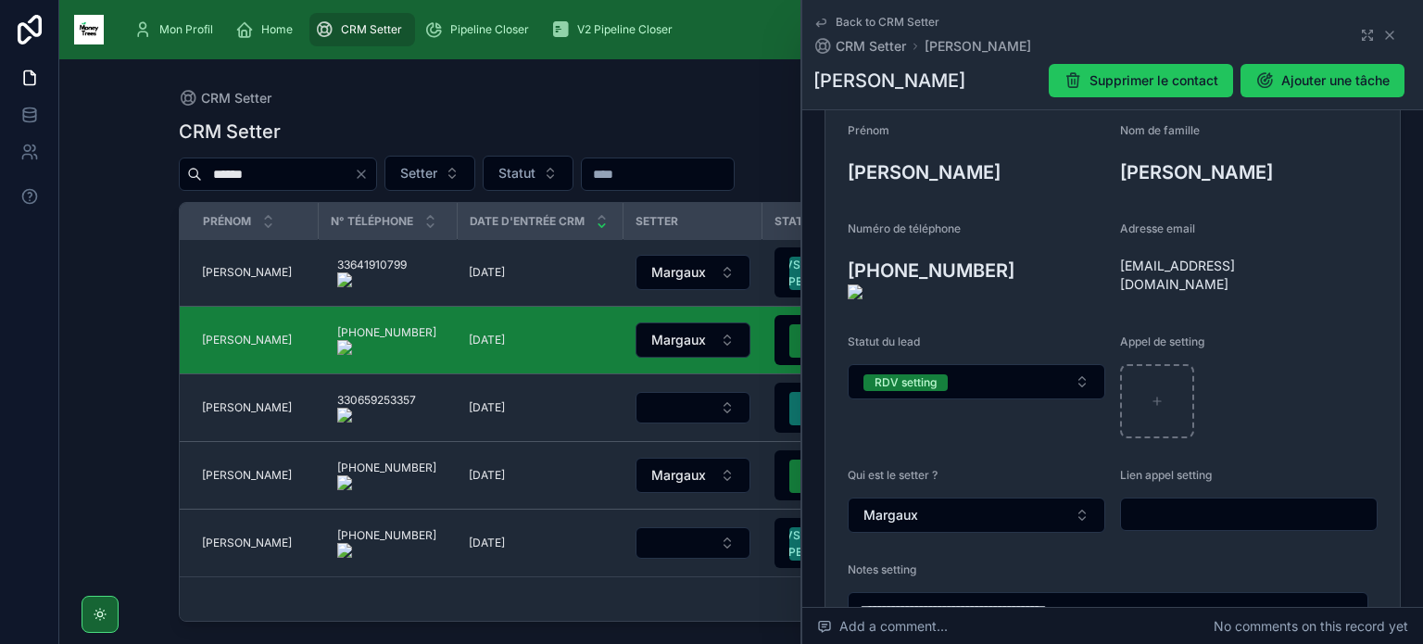
scroll to position [233, 0]
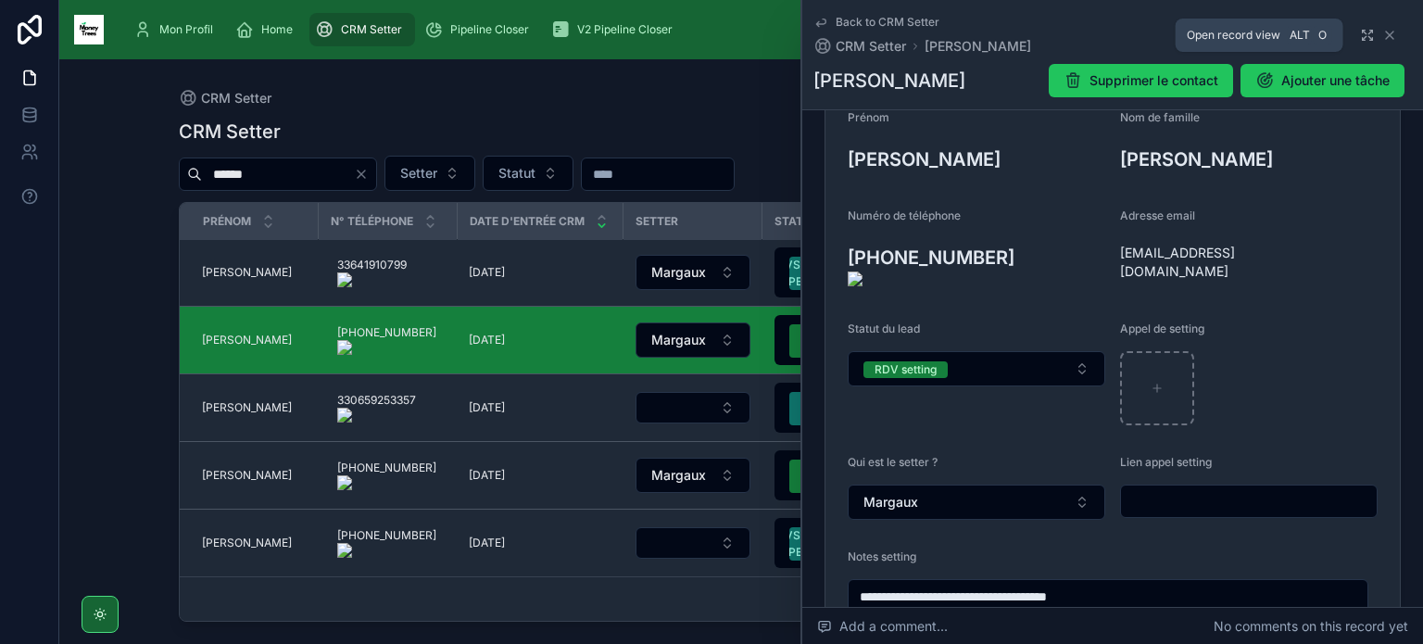
click at [1360, 36] on icon at bounding box center [1367, 35] width 15 height 15
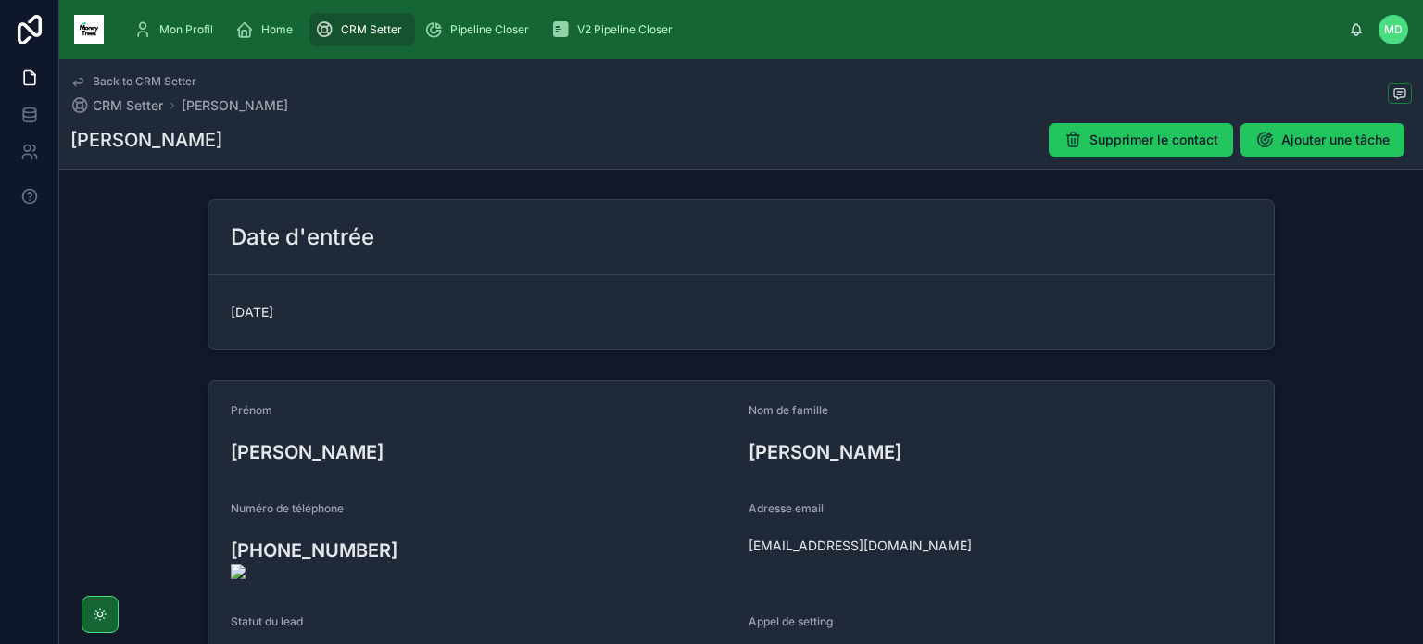
click at [125, 77] on span "Back to CRM Setter" at bounding box center [145, 81] width 104 height 15
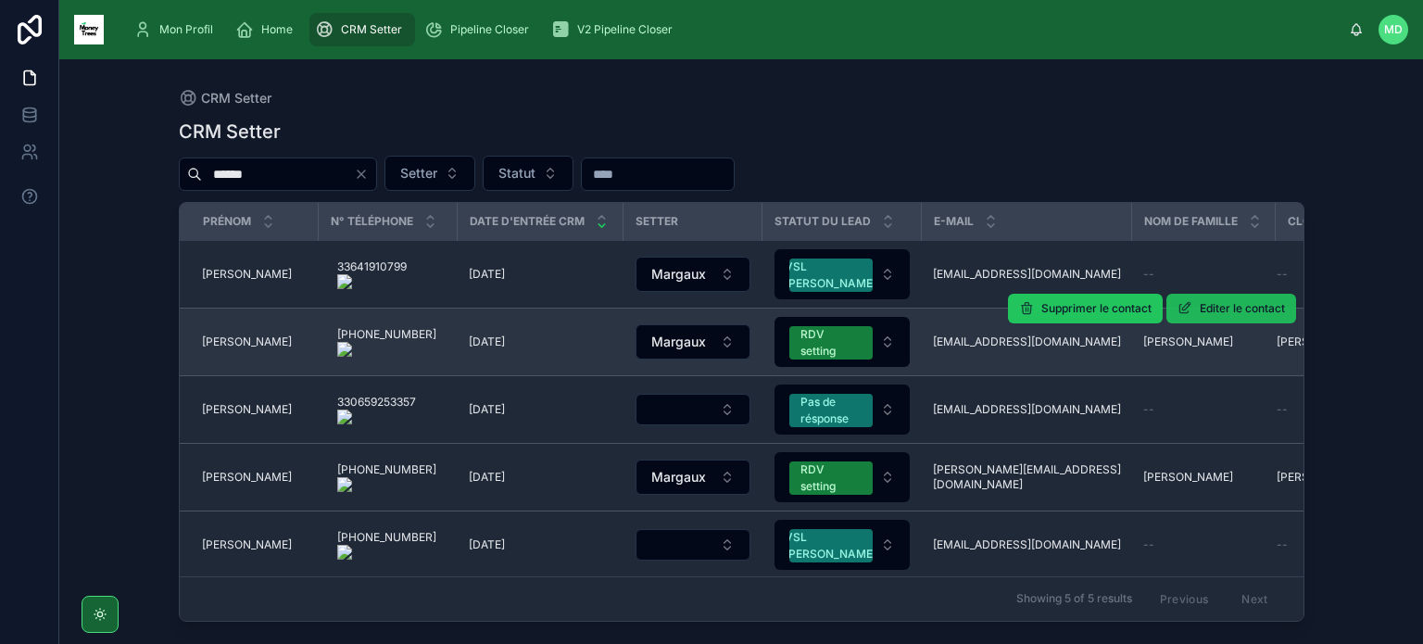
click at [1252, 313] on span "Editer le contact" at bounding box center [1241, 308] width 85 height 15
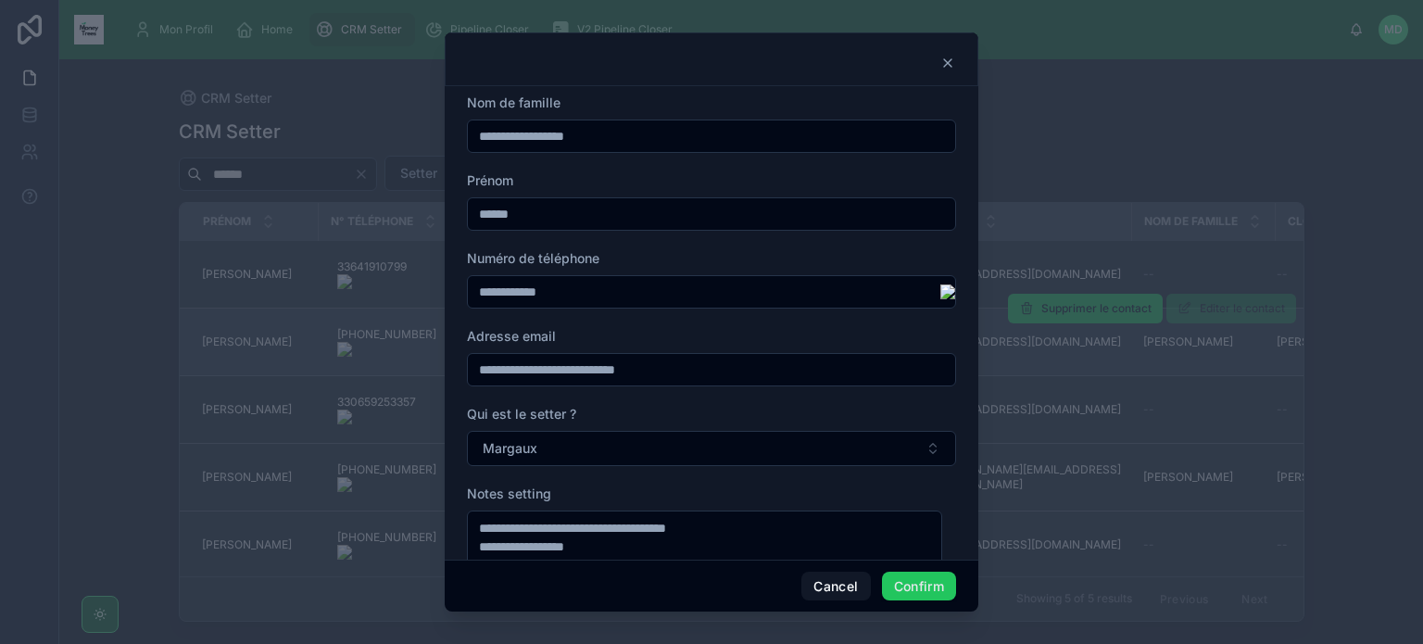
drag, startPoint x: 668, startPoint y: 293, endPoint x: 334, endPoint y: 292, distance: 333.4
click at [334, 292] on div "**********" at bounding box center [711, 322] width 1423 height 644
paste input "*****"
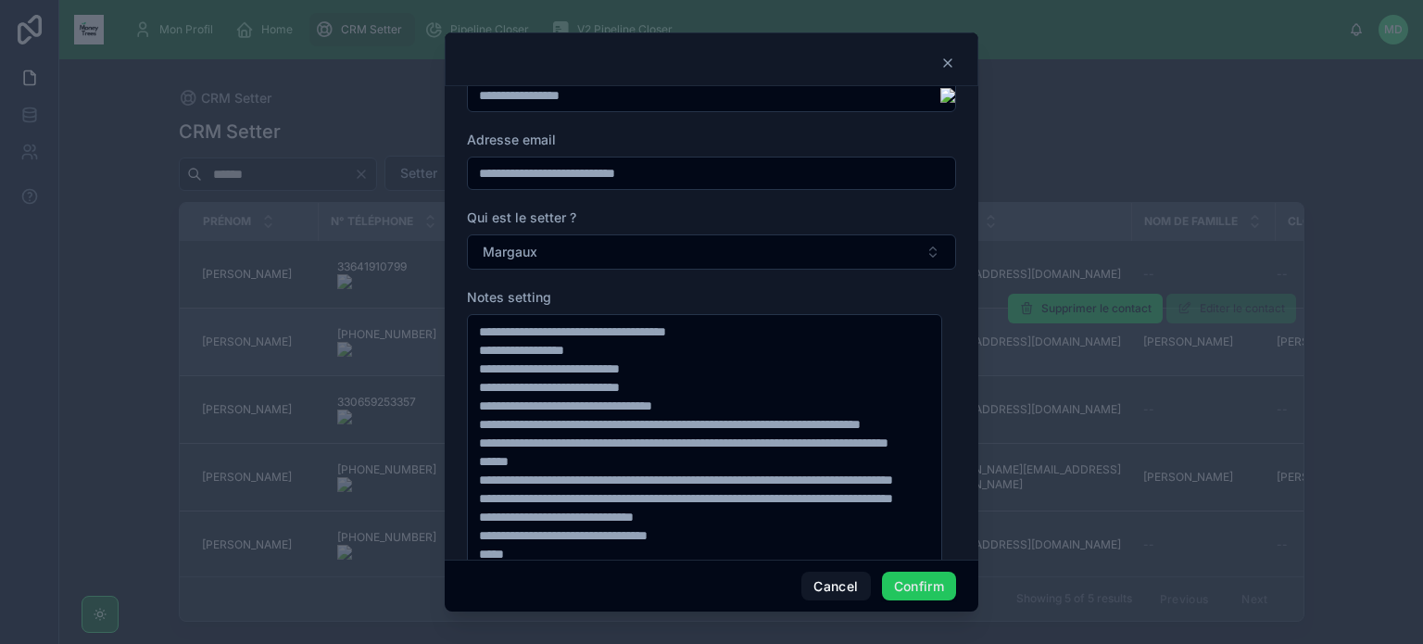
scroll to position [220, 0]
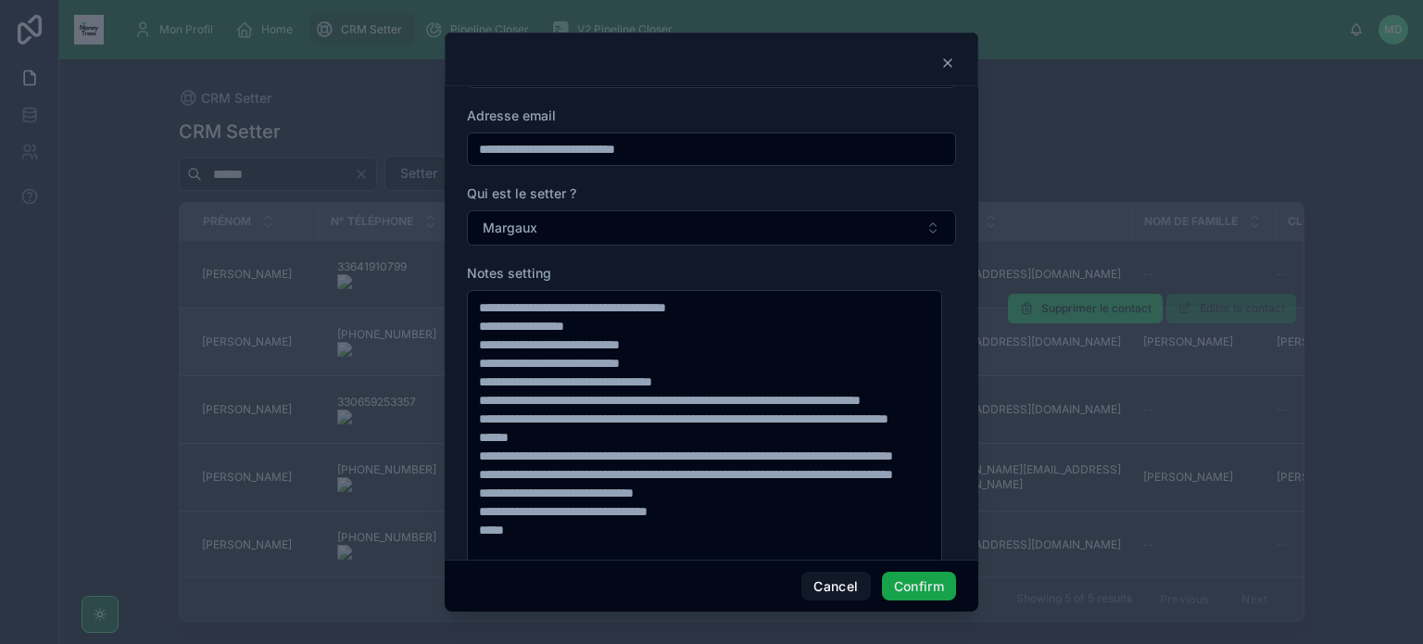
type input "**********"
click at [934, 585] on button "Confirm" at bounding box center [919, 586] width 74 height 30
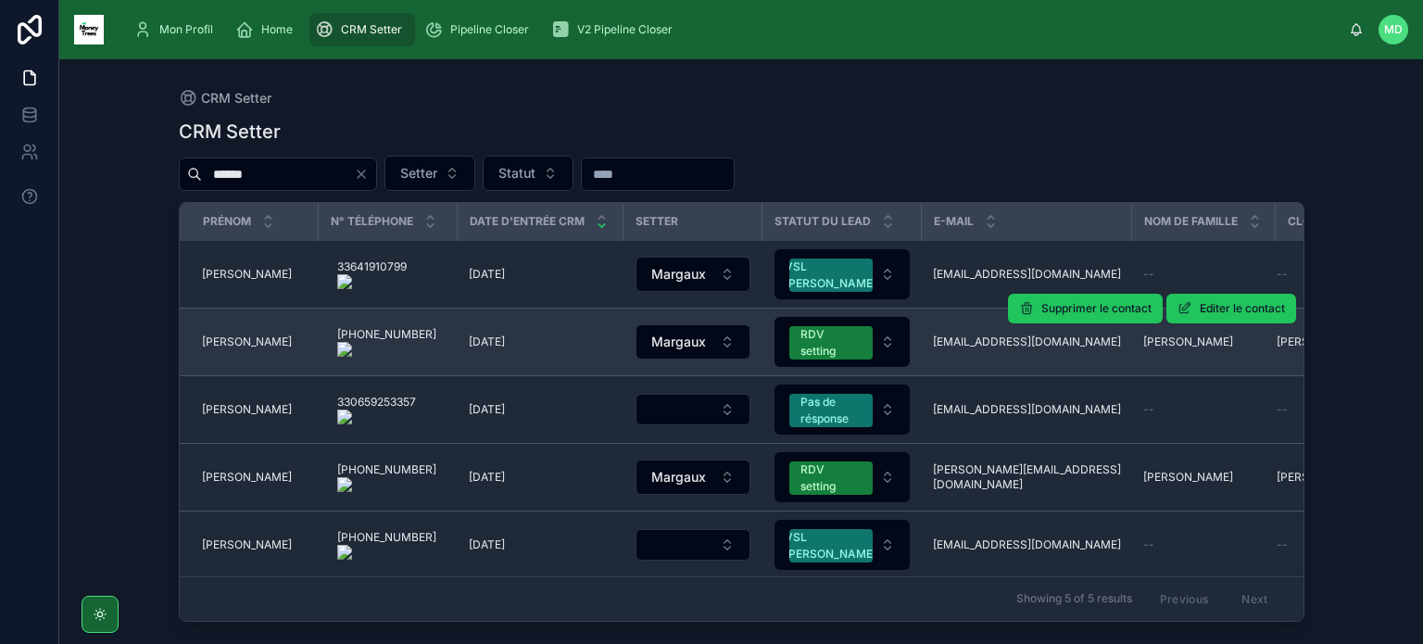
click at [227, 346] on span "Sophia" at bounding box center [247, 341] width 90 height 15
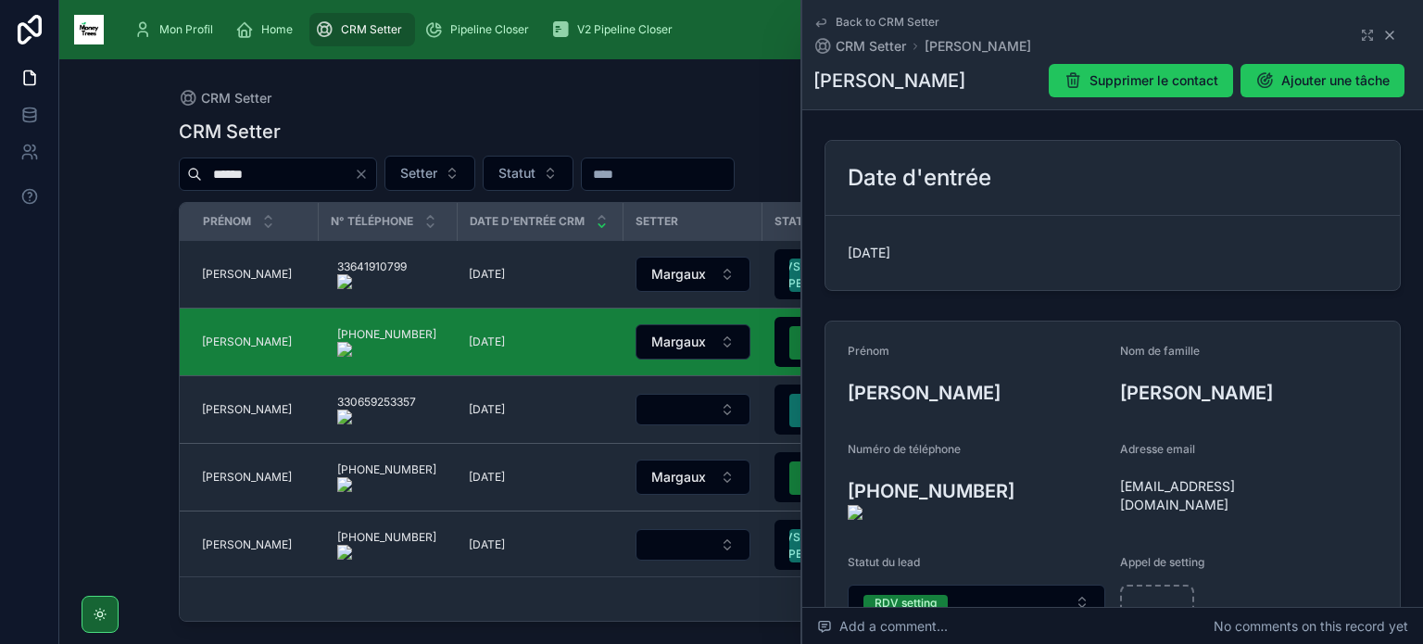
click at [1382, 37] on icon at bounding box center [1389, 35] width 15 height 15
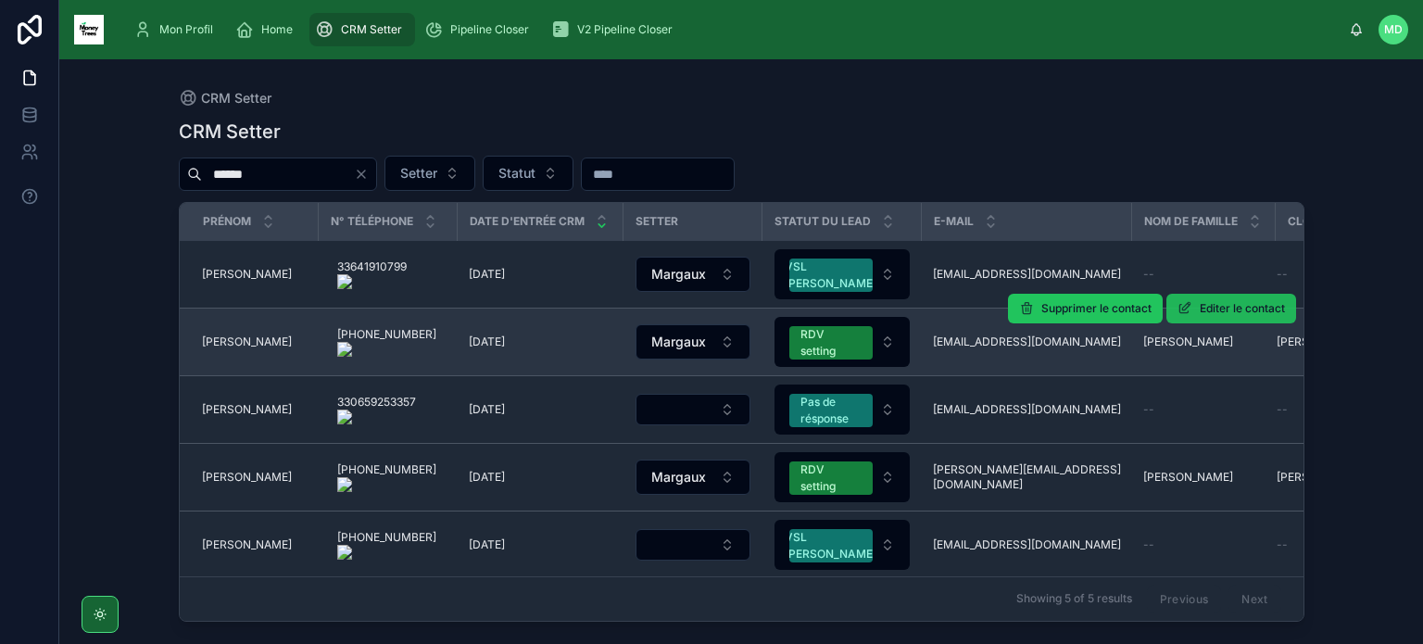
click at [1222, 295] on button "Editer le contact" at bounding box center [1231, 309] width 130 height 30
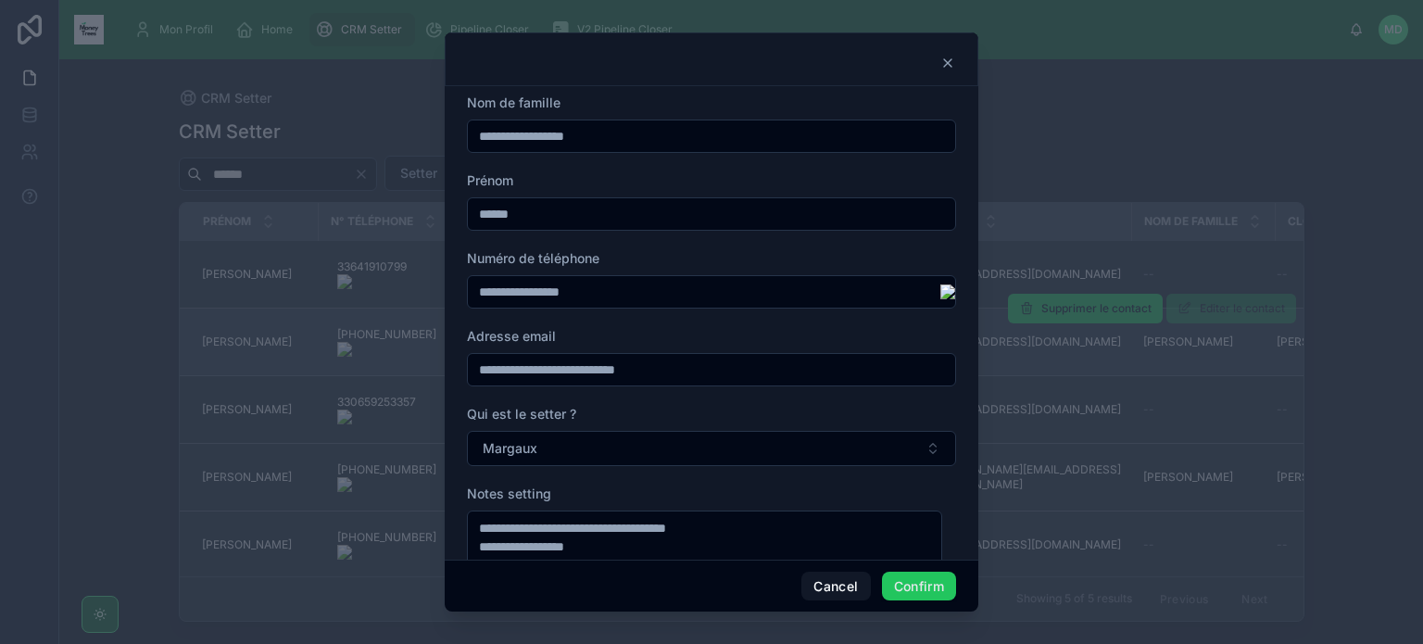
click at [578, 288] on input "**********" at bounding box center [704, 292] width 472 height 26
type input "**********"
click at [934, 588] on button "Confirm" at bounding box center [919, 586] width 74 height 30
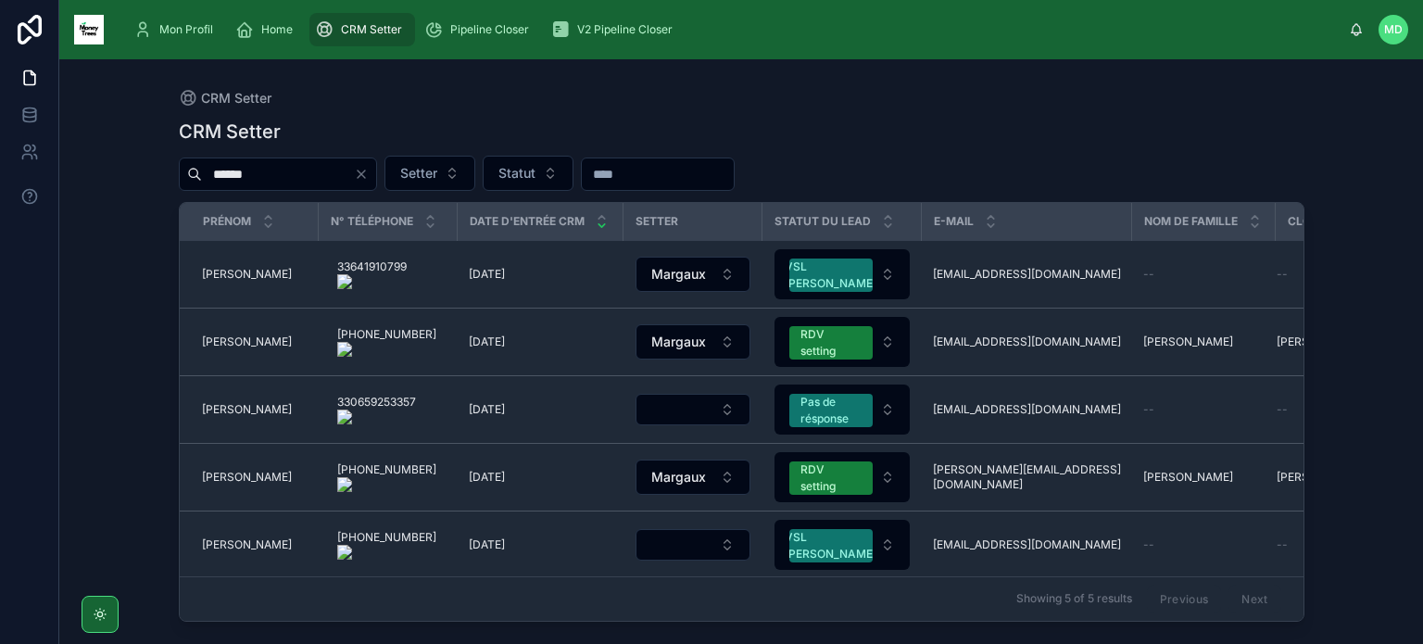
click at [365, 171] on icon "Clear" at bounding box center [360, 173] width 7 height 7
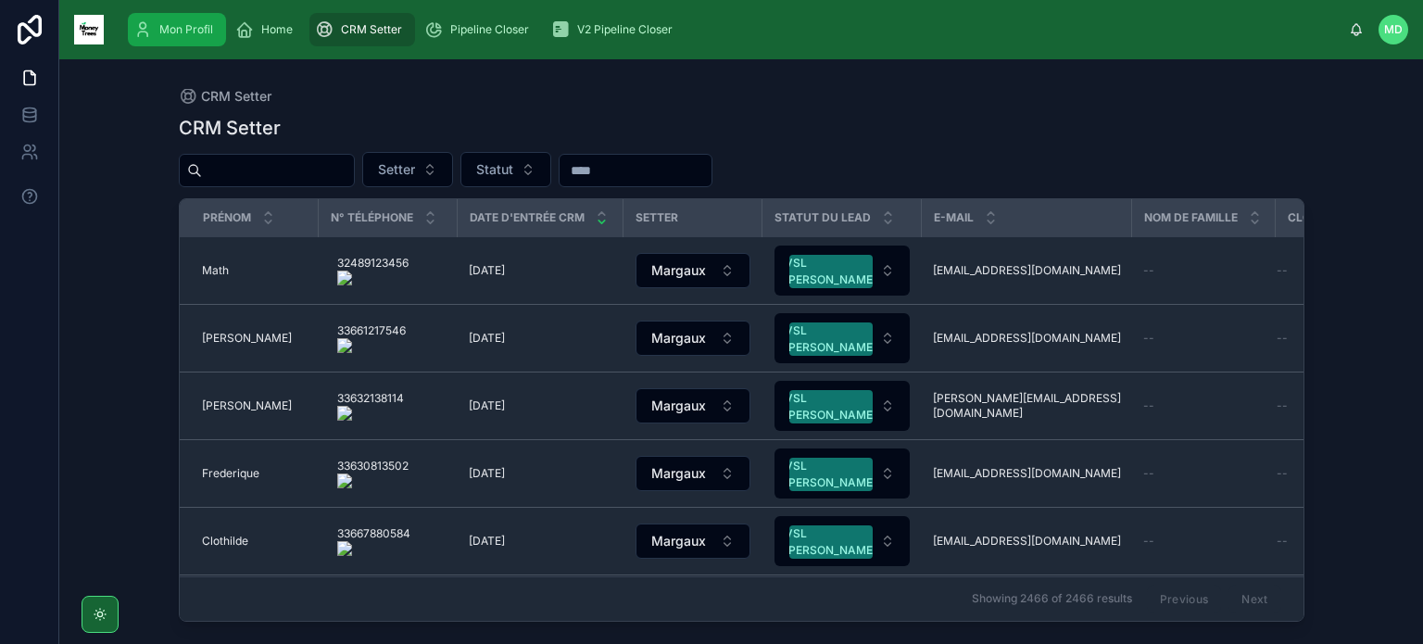
click at [214, 41] on div "Mon Profil" at bounding box center [176, 30] width 87 height 30
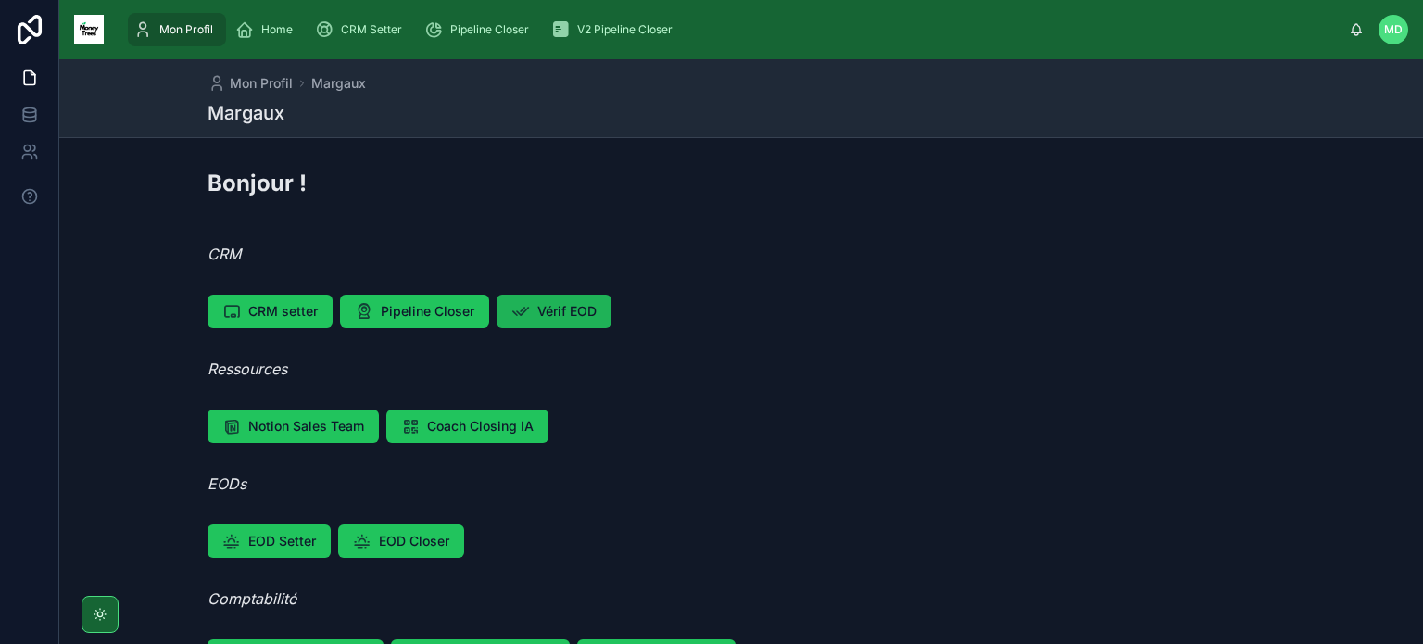
click at [578, 307] on span "Vérif EOD" at bounding box center [566, 311] width 59 height 19
click at [374, 38] on div "CRM Setter" at bounding box center [362, 30] width 94 height 30
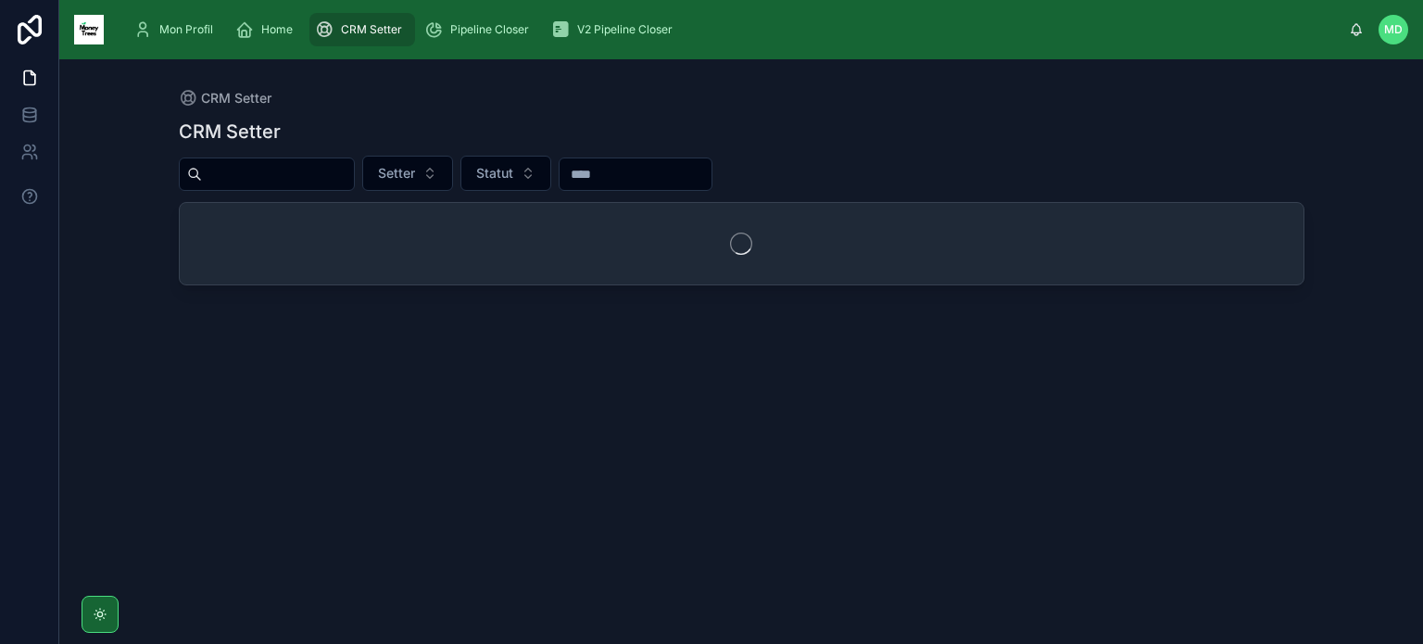
click at [342, 161] on input "text" at bounding box center [278, 174] width 152 height 26
type input "******"
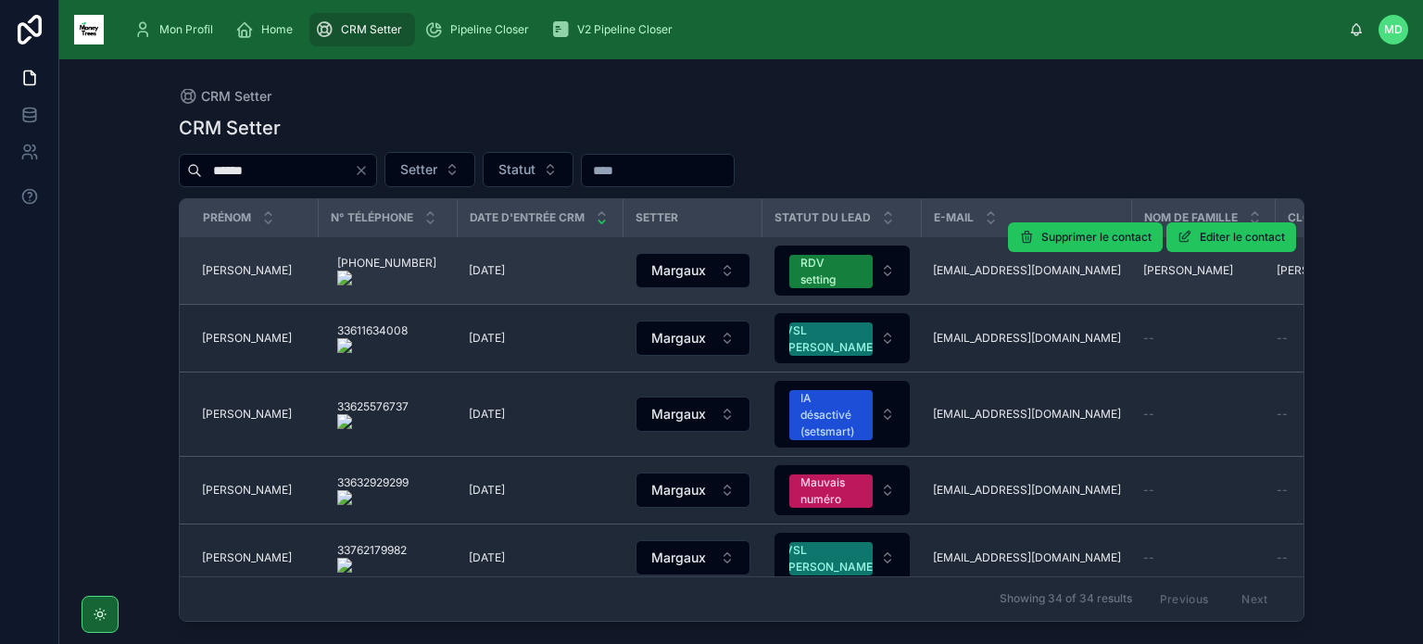
click at [225, 270] on span "[PERSON_NAME]" at bounding box center [247, 270] width 90 height 15
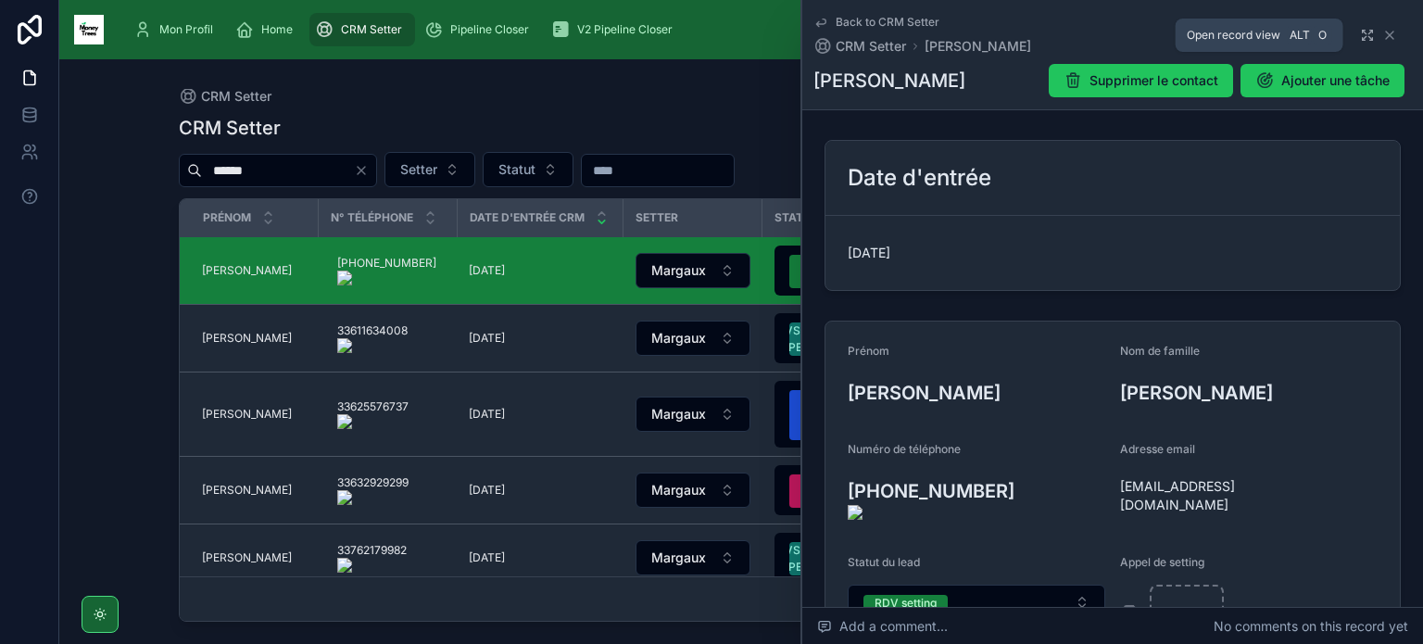
click at [1360, 31] on icon at bounding box center [1367, 35] width 15 height 15
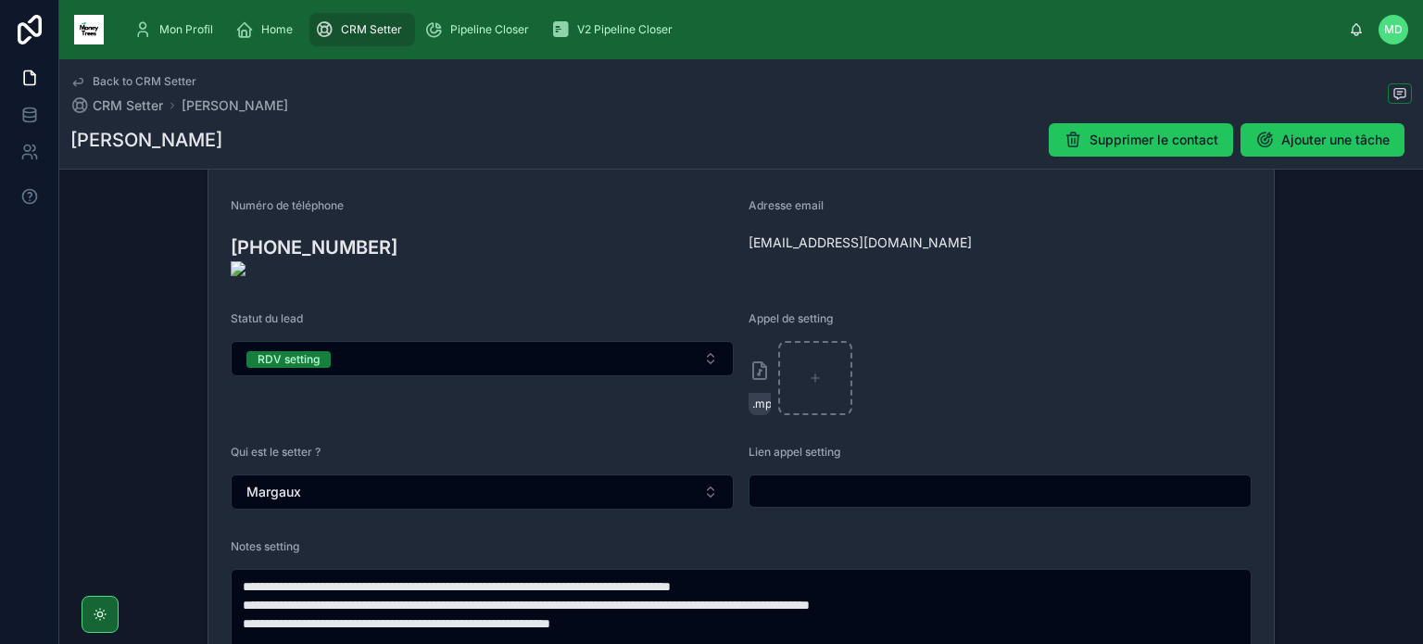
scroll to position [304, 0]
drag, startPoint x: 185, startPoint y: 44, endPoint x: 272, endPoint y: 20, distance: 90.1
click at [185, 44] on div "Mon Profil" at bounding box center [176, 30] width 87 height 30
